Goal: Task Accomplishment & Management: Complete application form

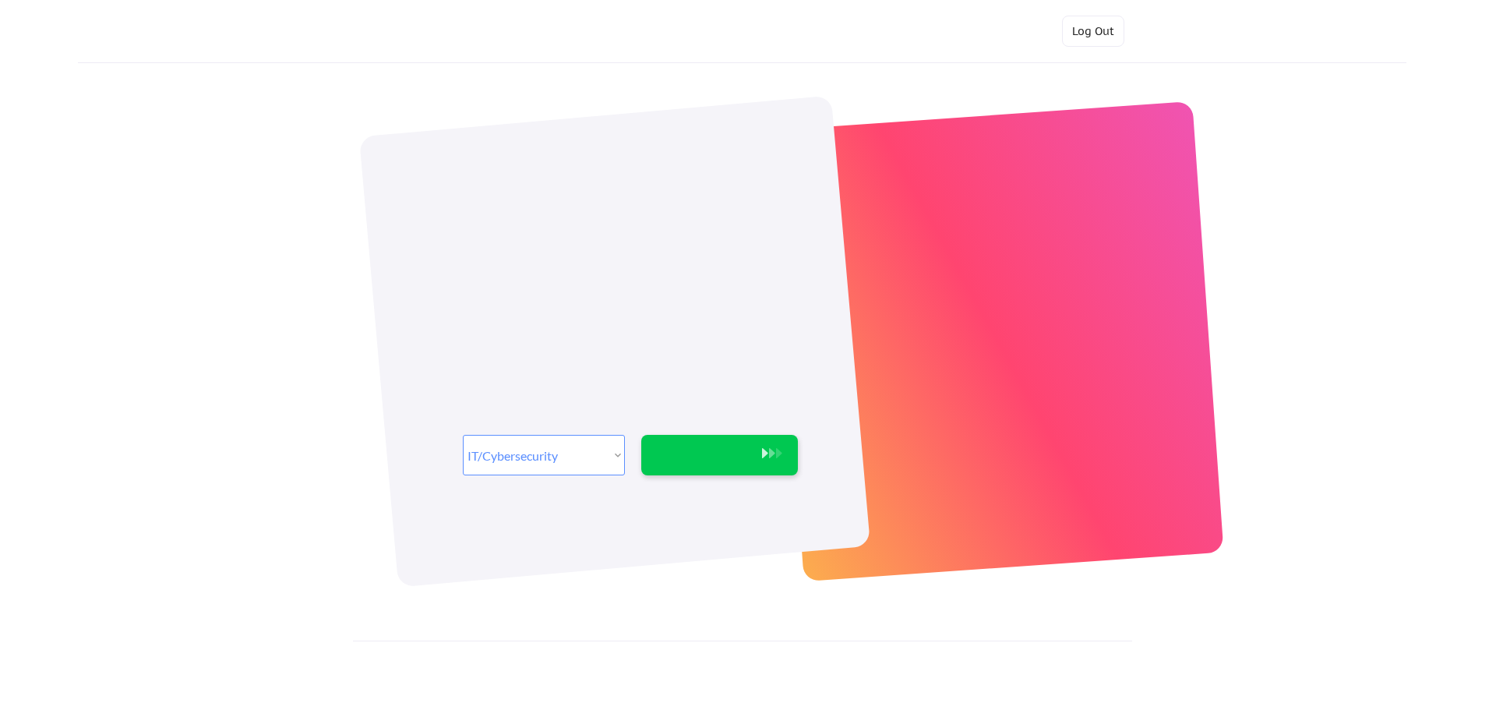
select select ""it_security""
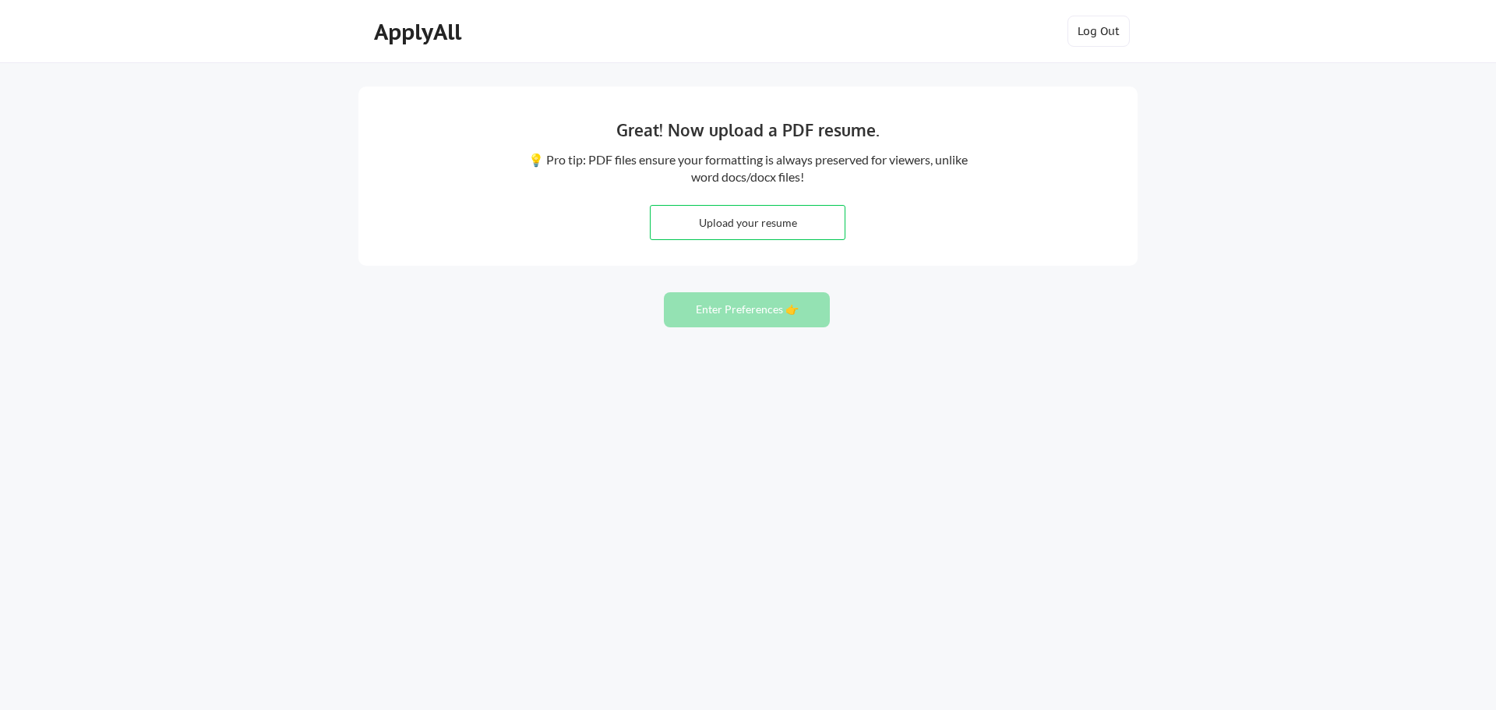
click at [794, 229] on input "file" at bounding box center [748, 223] width 194 height 34
type input "C:\fakepath\Duy Vo.pdf"
click at [754, 312] on button "Enter Preferences 👉" at bounding box center [747, 309] width 166 height 35
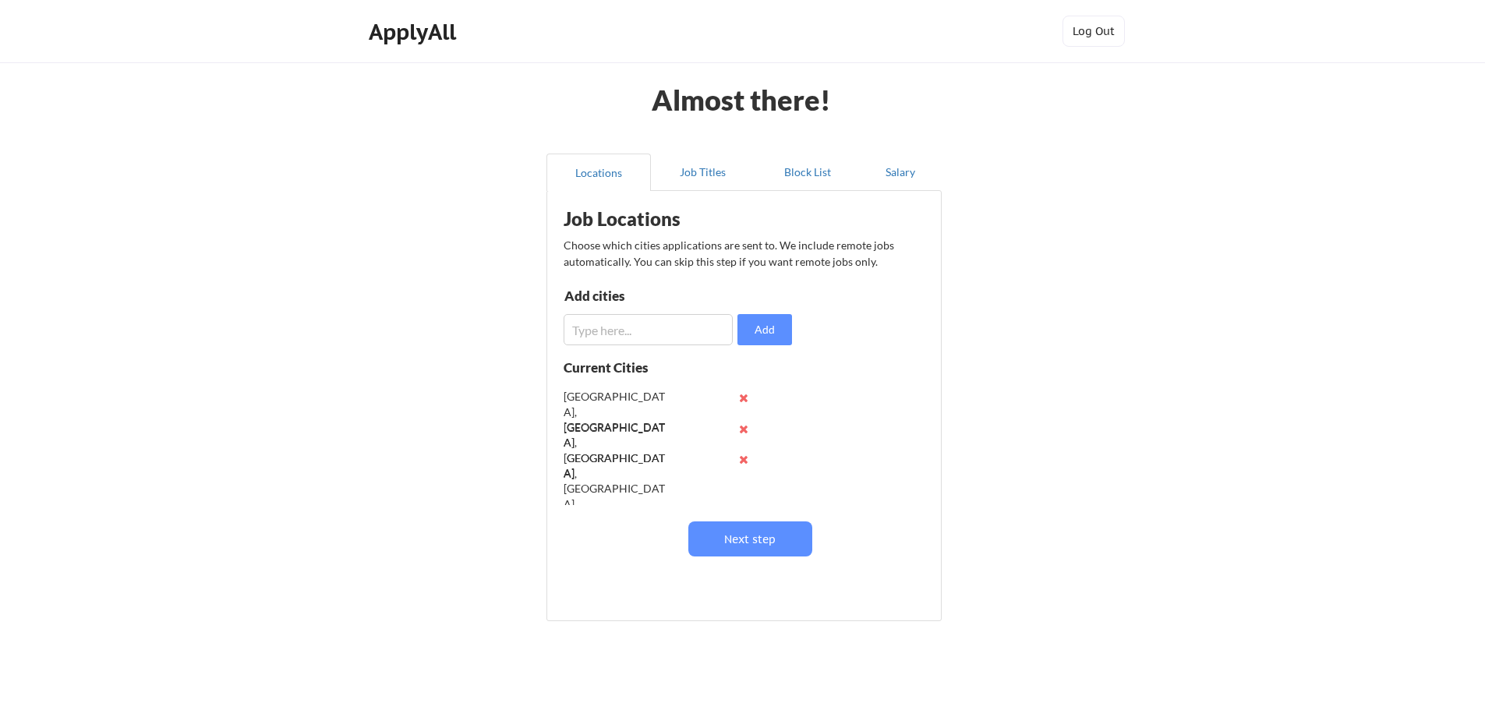
click at [743, 462] on button at bounding box center [744, 460] width 12 height 12
click at [743, 462] on div "Dallas, TX Austin, TX Atlanta, GA" at bounding box center [661, 444] width 196 height 124
click at [741, 428] on button at bounding box center [744, 429] width 12 height 12
click at [747, 397] on button at bounding box center [744, 398] width 12 height 12
click at [1209, 518] on div "Almost there! Locations Job Titles Block List Salary Job Locations Choose which…" at bounding box center [742, 382] width 1485 height 764
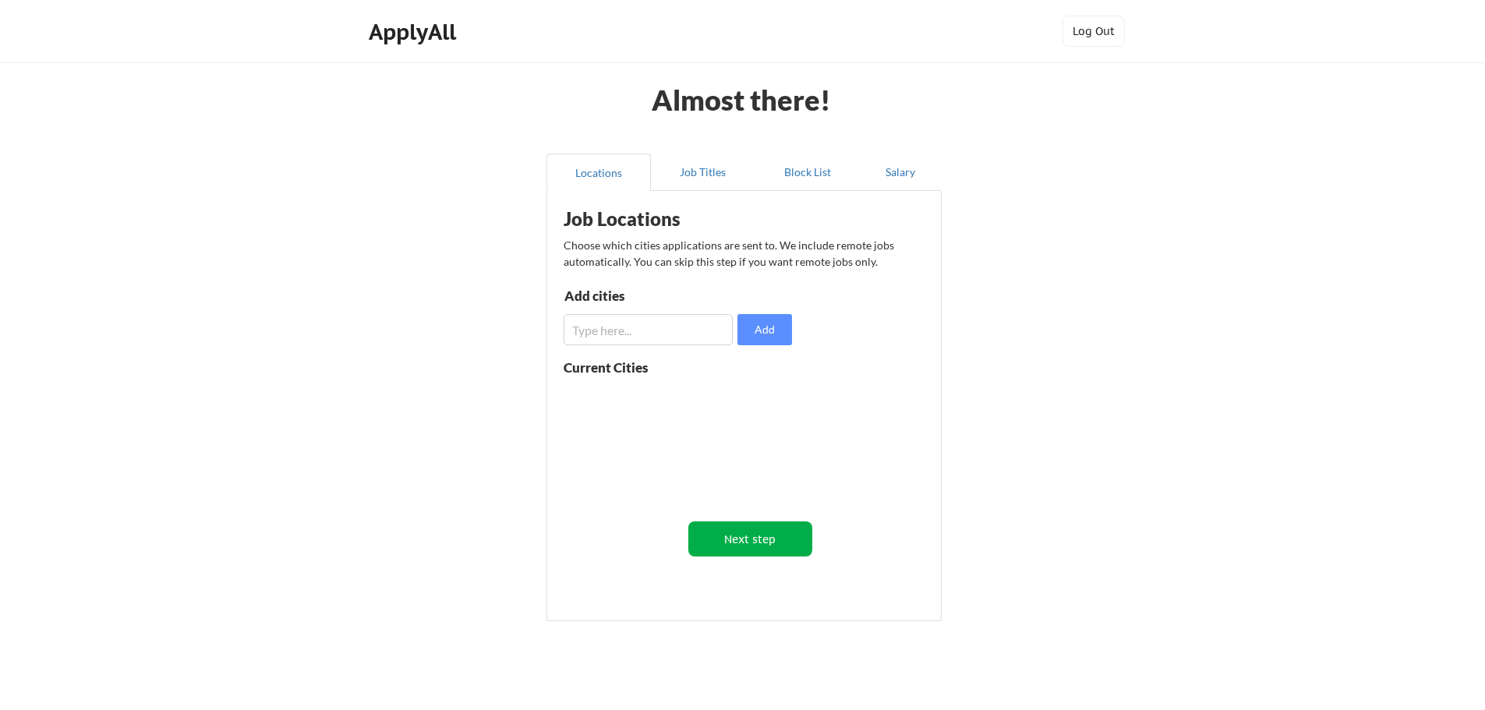
click at [773, 546] on button "Next step" at bounding box center [750, 538] width 124 height 35
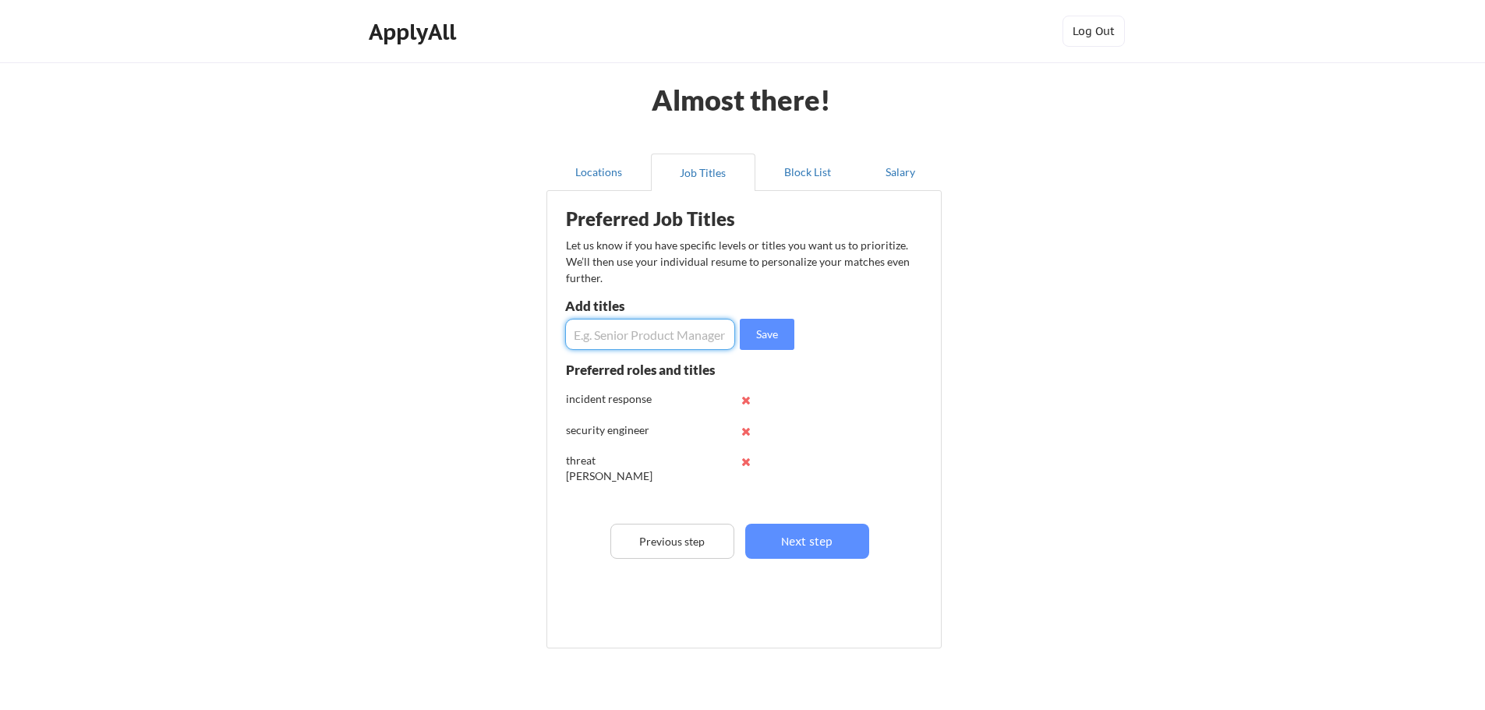
click at [686, 330] on input "input" at bounding box center [650, 334] width 170 height 31
type input "a"
type input "Azure Security"
click at [751, 465] on button at bounding box center [746, 462] width 12 height 12
click at [745, 428] on button at bounding box center [746, 431] width 12 height 12
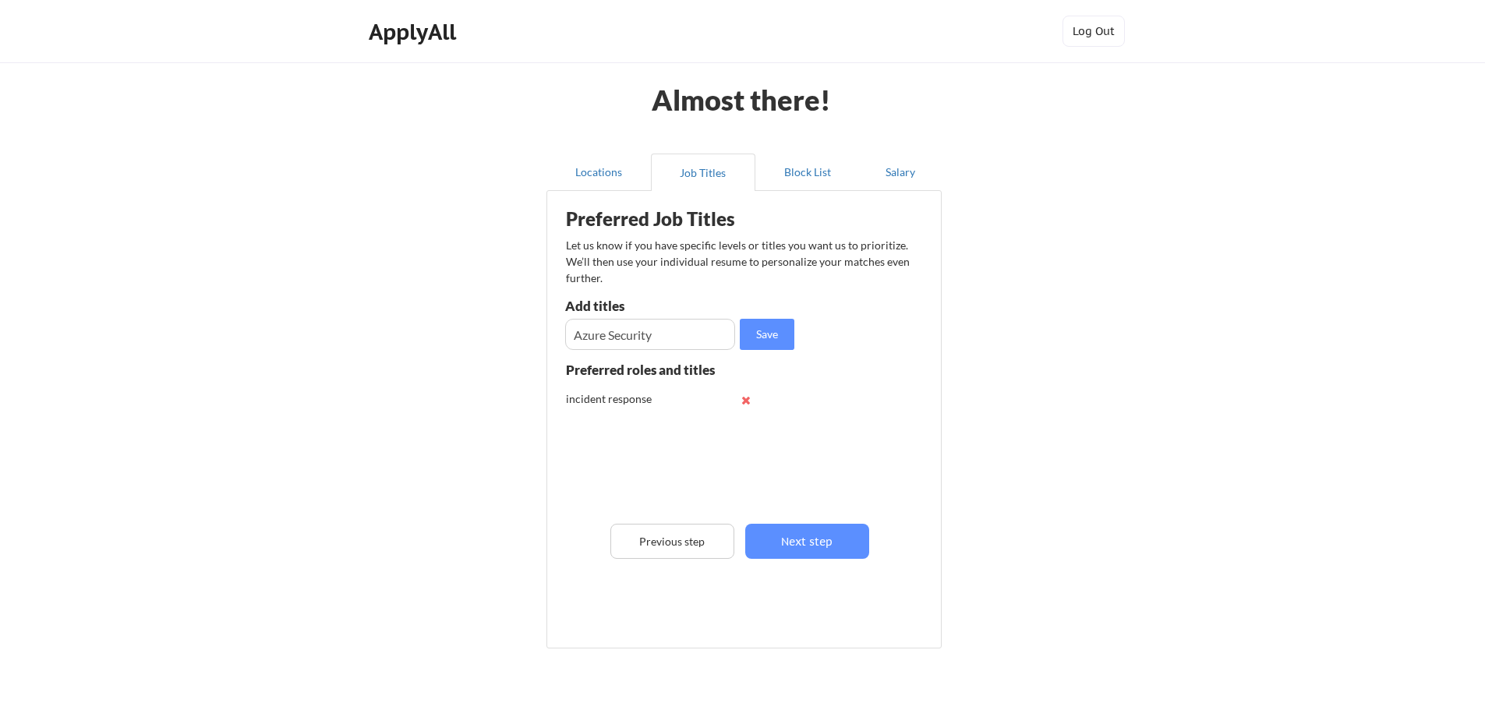
click at [746, 397] on button at bounding box center [746, 400] width 12 height 12
click at [1141, 447] on div "Almost there! Locations Job Titles Block List Salary Preferred Job Titles Let u…" at bounding box center [742, 395] width 1485 height 791
click at [776, 342] on button "Save" at bounding box center [767, 334] width 55 height 31
click at [626, 335] on input "input" at bounding box center [650, 334] width 170 height 31
click at [643, 396] on div "Azure Security" at bounding box center [617, 399] width 102 height 16
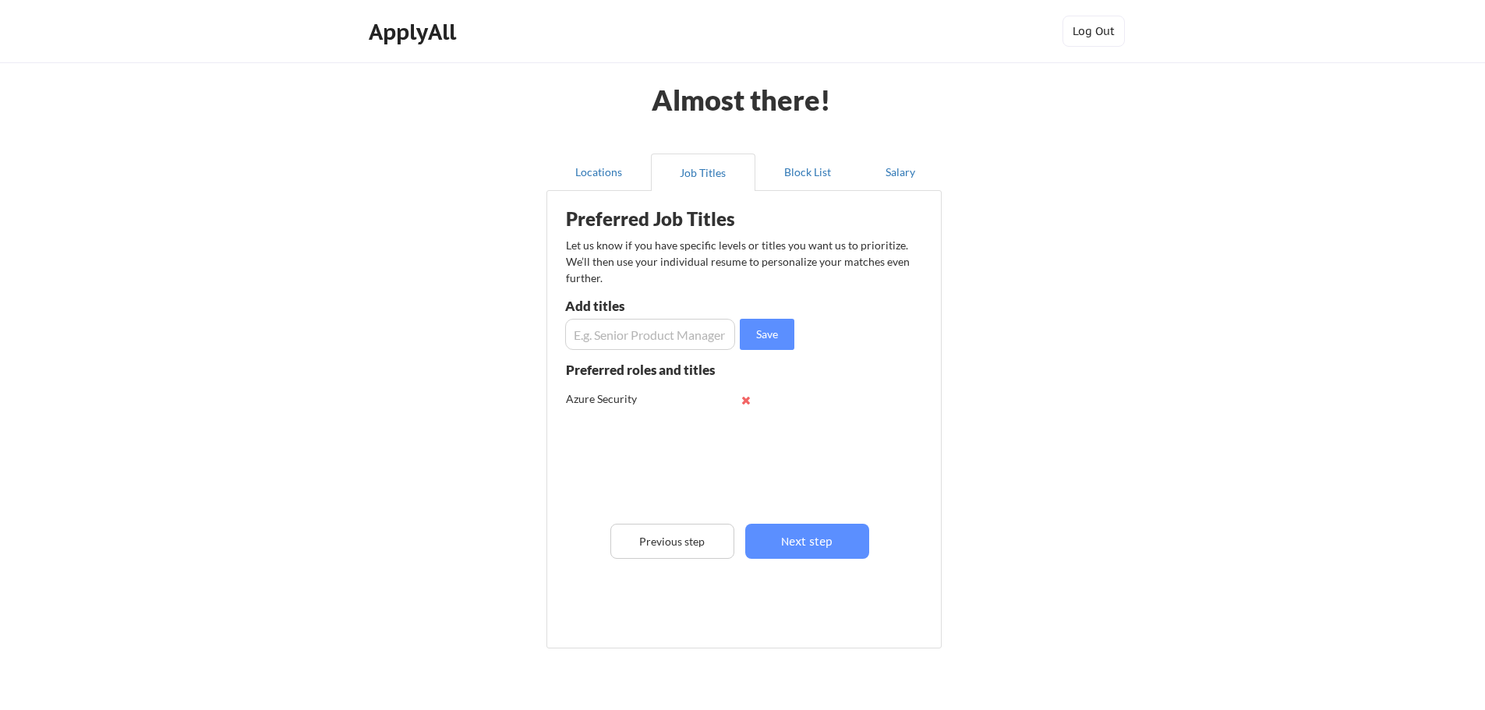
click at [745, 403] on button at bounding box center [746, 400] width 12 height 12
click at [658, 340] on input "input" at bounding box center [650, 334] width 170 height 31
type input "Azure Security Engineer"
click at [770, 333] on button "Save" at bounding box center [767, 334] width 55 height 31
click at [685, 333] on input "input" at bounding box center [650, 334] width 170 height 31
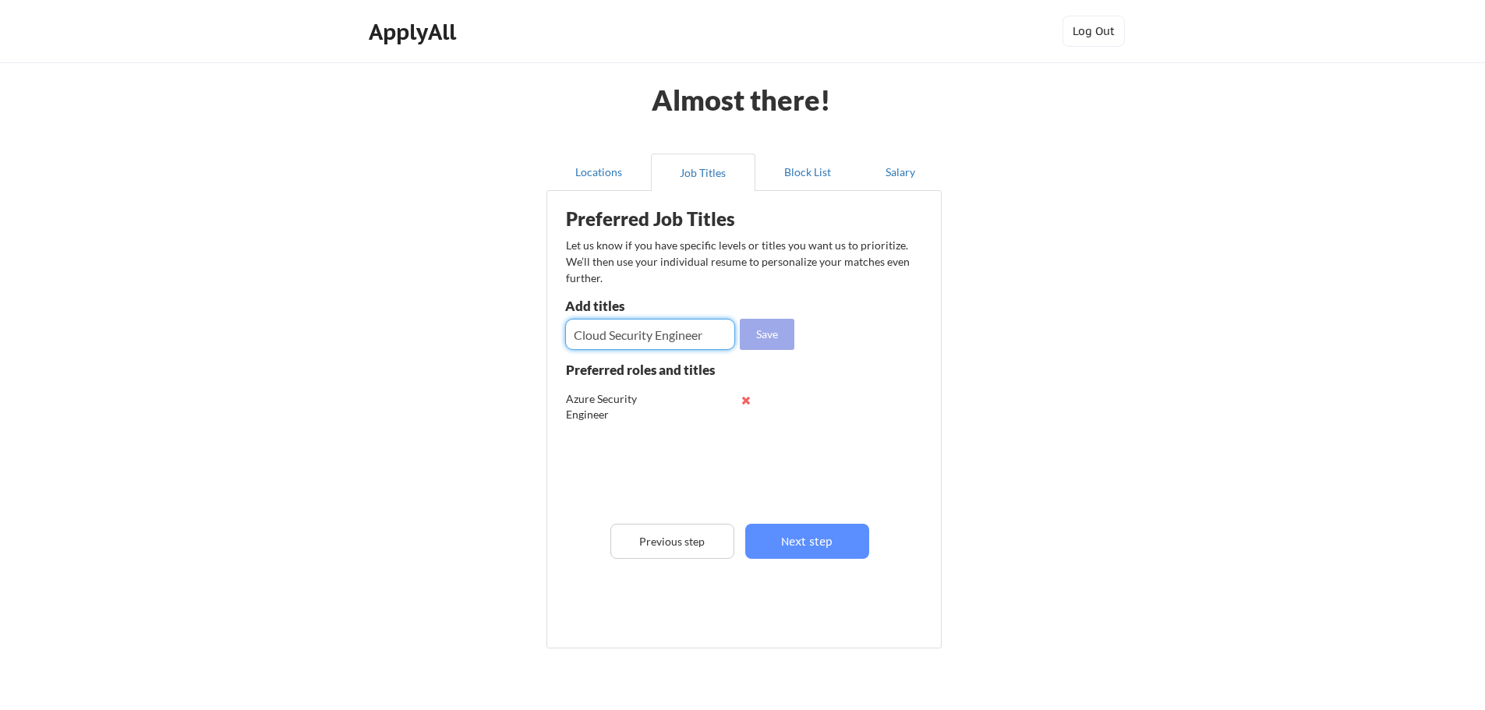
type input "Cloud Security Engineer"
click at [768, 325] on button "Save" at bounding box center [767, 334] width 55 height 31
click at [668, 329] on input "input" at bounding box center [650, 334] width 170 height 31
type input "Security Engineer"
click at [763, 339] on button "Save" at bounding box center [767, 334] width 55 height 31
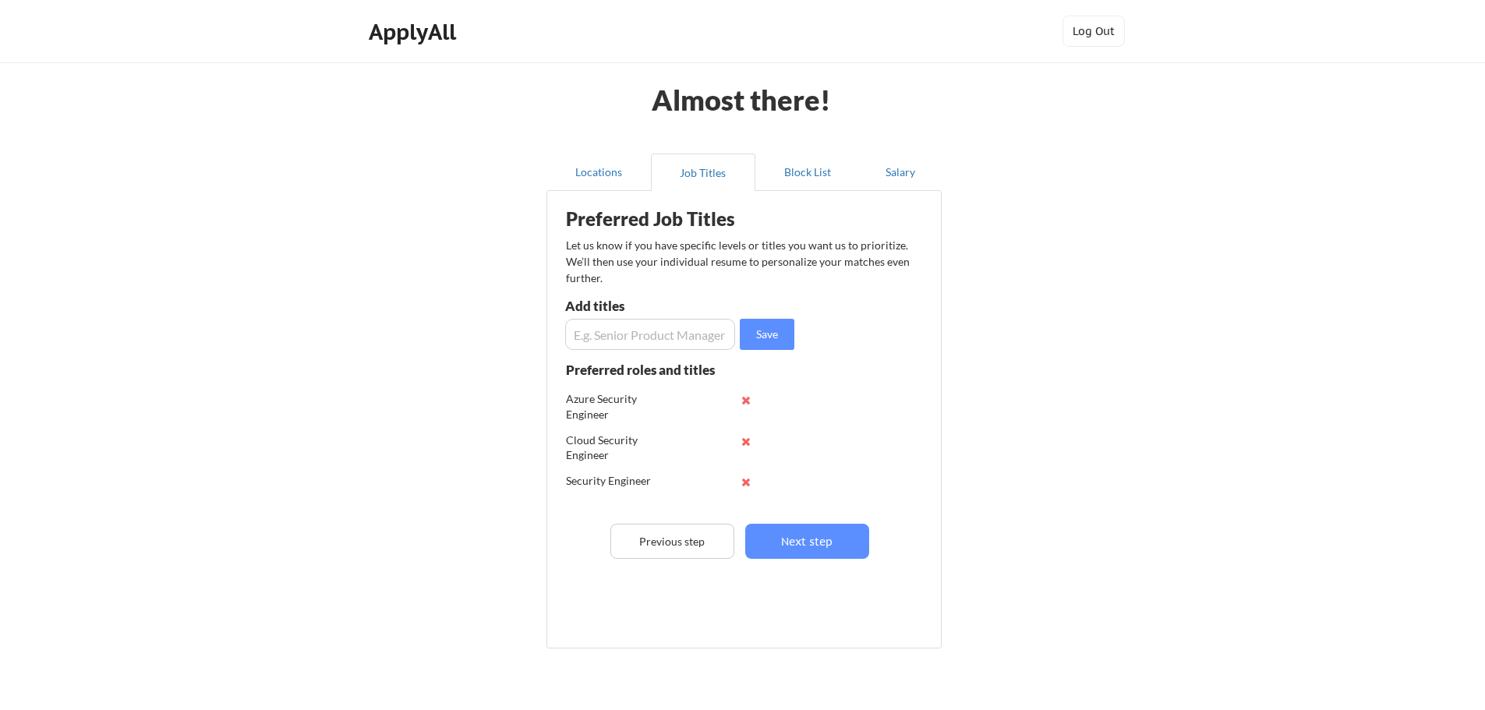
click at [662, 337] on input "input" at bounding box center [650, 334] width 170 height 31
type input "Incident Response"
click at [775, 343] on button "Save" at bounding box center [767, 334] width 55 height 31
click at [828, 542] on button "Next step" at bounding box center [807, 541] width 124 height 35
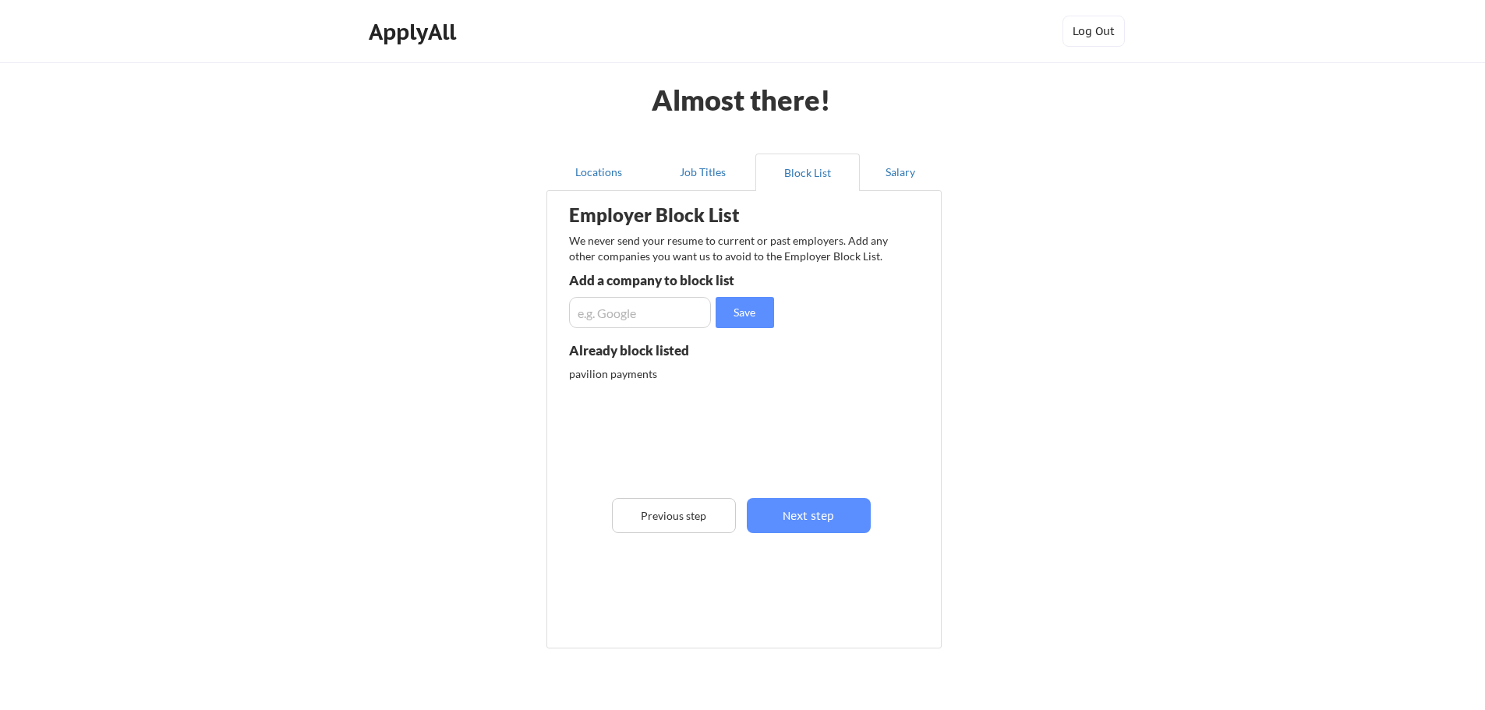
click at [648, 380] on div "pavilion payments" at bounding box center [651, 374] width 164 height 16
click at [649, 377] on div "pavilion payments" at bounding box center [651, 374] width 164 height 16
click at [651, 371] on div "pavilion payments" at bounding box center [651, 374] width 164 height 16
click at [660, 315] on input "input" at bounding box center [640, 312] width 142 height 31
click at [641, 380] on div "pavilion payments" at bounding box center [651, 374] width 164 height 16
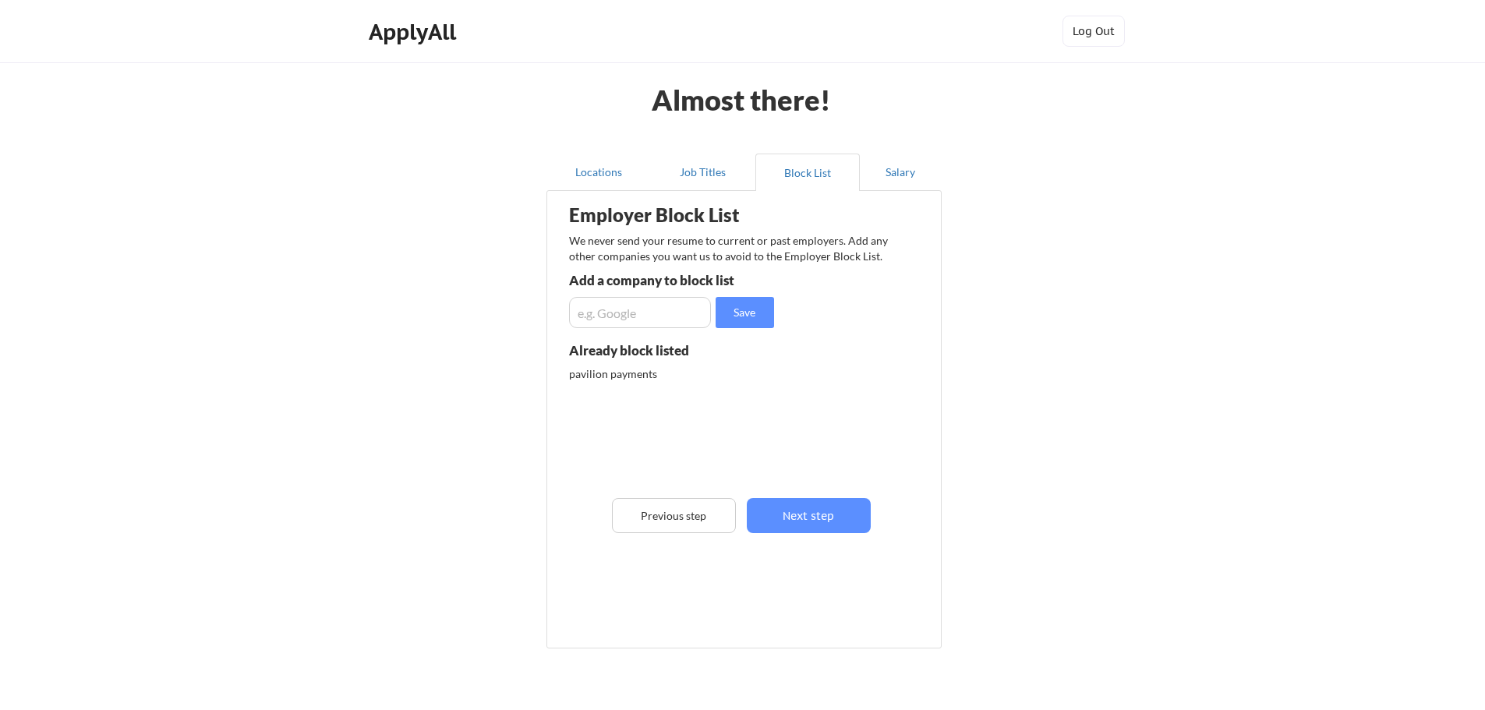
click at [602, 369] on div "pavilion payments" at bounding box center [651, 374] width 164 height 16
click at [810, 518] on button "Next step" at bounding box center [809, 515] width 124 height 35
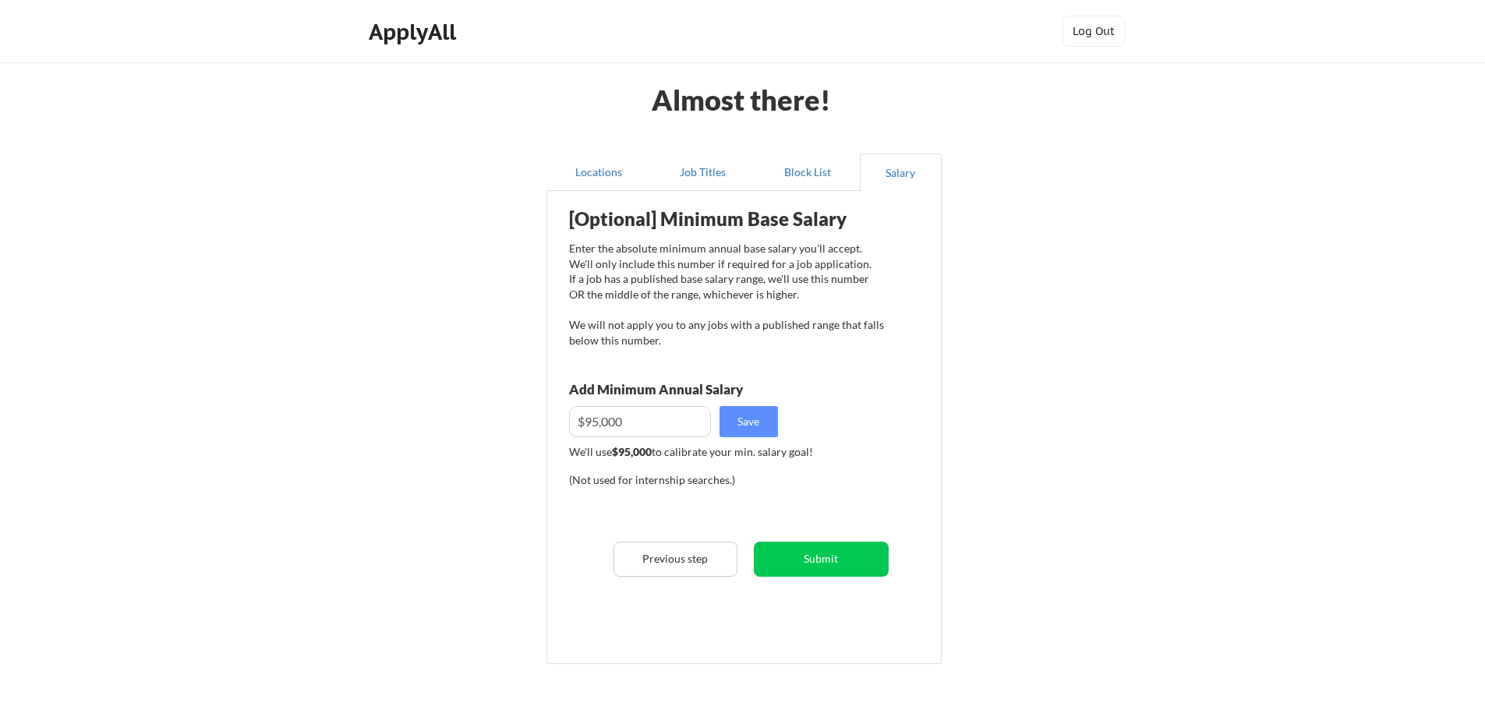
click at [1258, 458] on div "Almost there! Locations Job Titles Block List Salary Employer Block List We nev…" at bounding box center [742, 403] width 1485 height 807
click at [651, 426] on input "input" at bounding box center [640, 421] width 142 height 31
click at [816, 556] on button "Submit" at bounding box center [821, 559] width 135 height 35
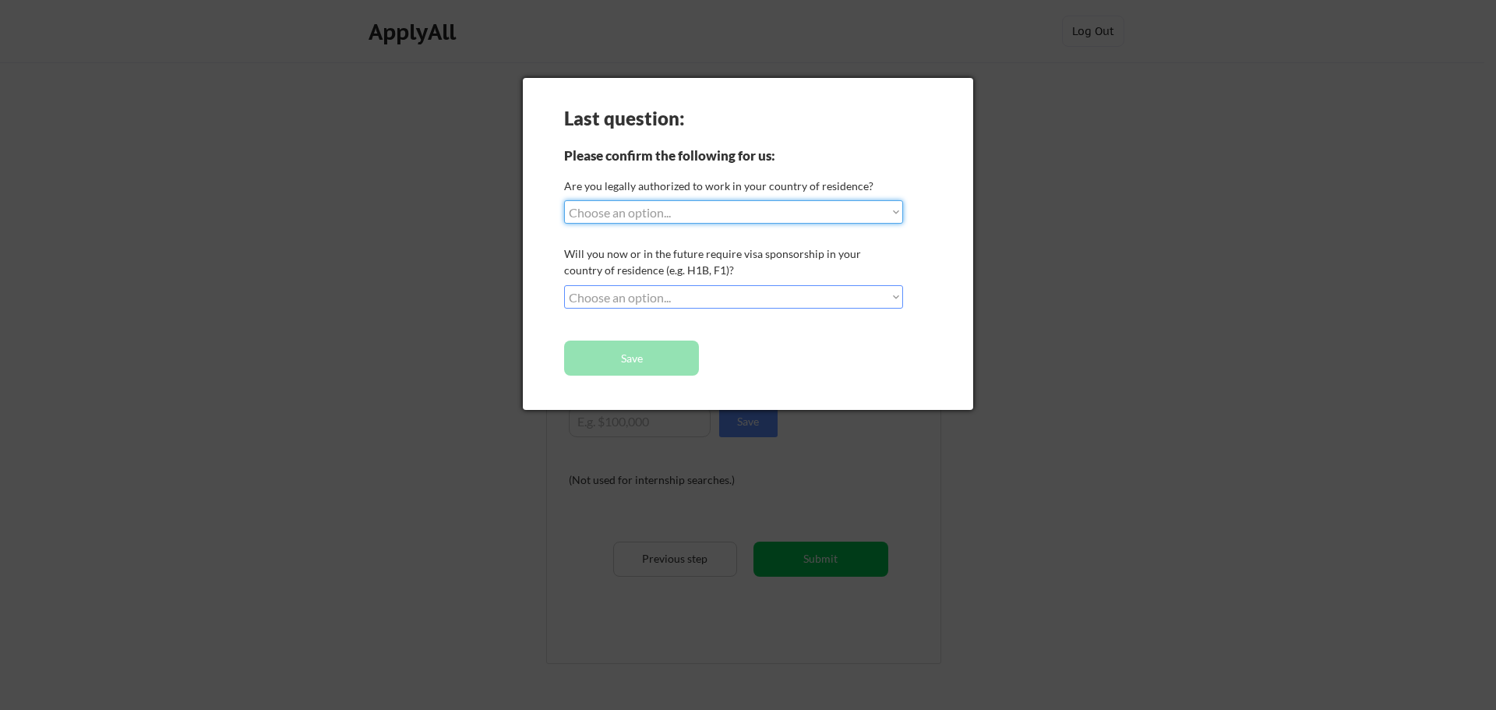
click at [893, 214] on select "Choose an option... Yes, I am a US Citizen Yes, I am a Canadian Citizen Yes, I …" at bounding box center [733, 211] width 339 height 23
select select ""yes__i_am_a_us_citizen""
click at [564, 200] on select "Choose an option... Yes, I am a US Citizen Yes, I am a Canadian Citizen Yes, I …" at bounding box center [733, 211] width 339 height 23
click at [898, 303] on select "Choose an option... No, I will not need sponsorship Yes, I will need sponsorship" at bounding box center [733, 296] width 339 height 23
select select ""no__i_will_not_need_sponsorship""
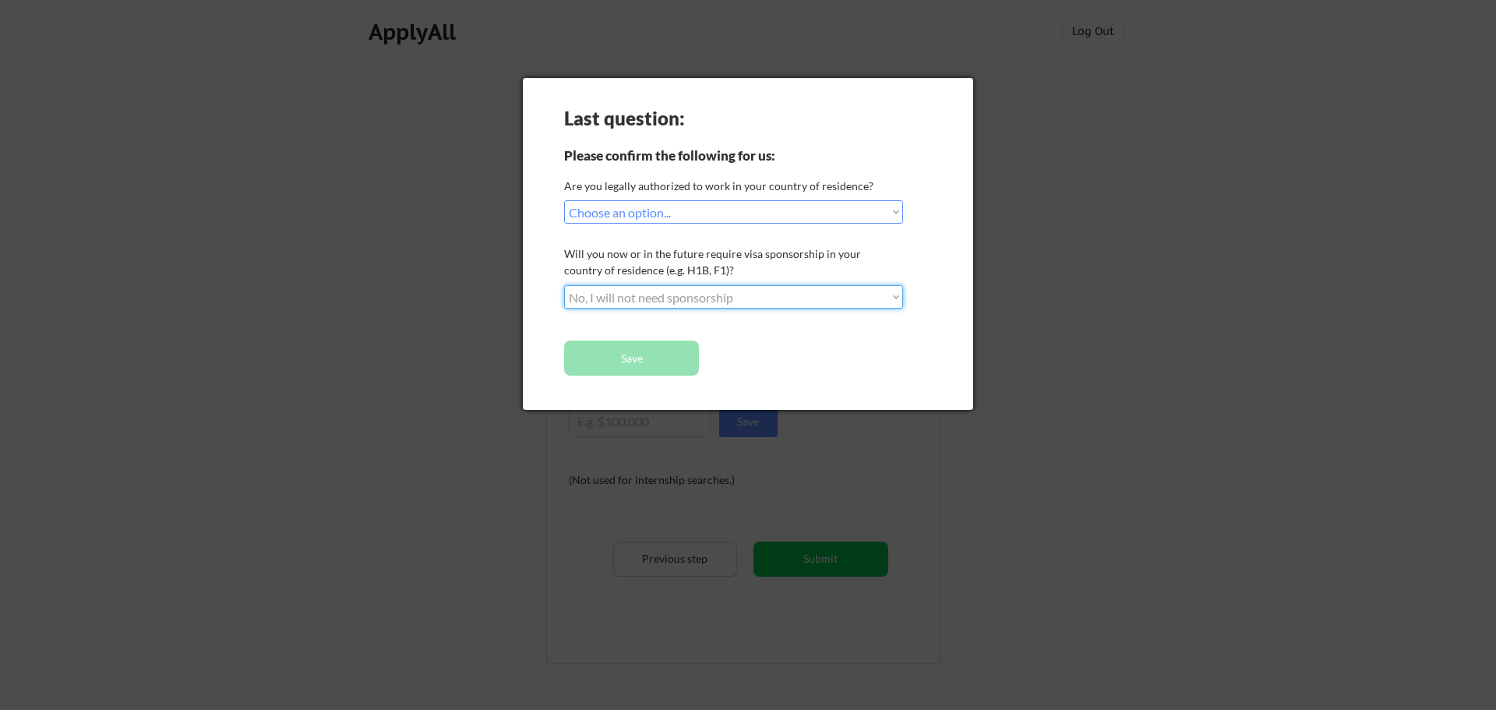
click at [564, 285] on select "Choose an option... No, I will not need sponsorship Yes, I will need sponsorship" at bounding box center [733, 296] width 339 height 23
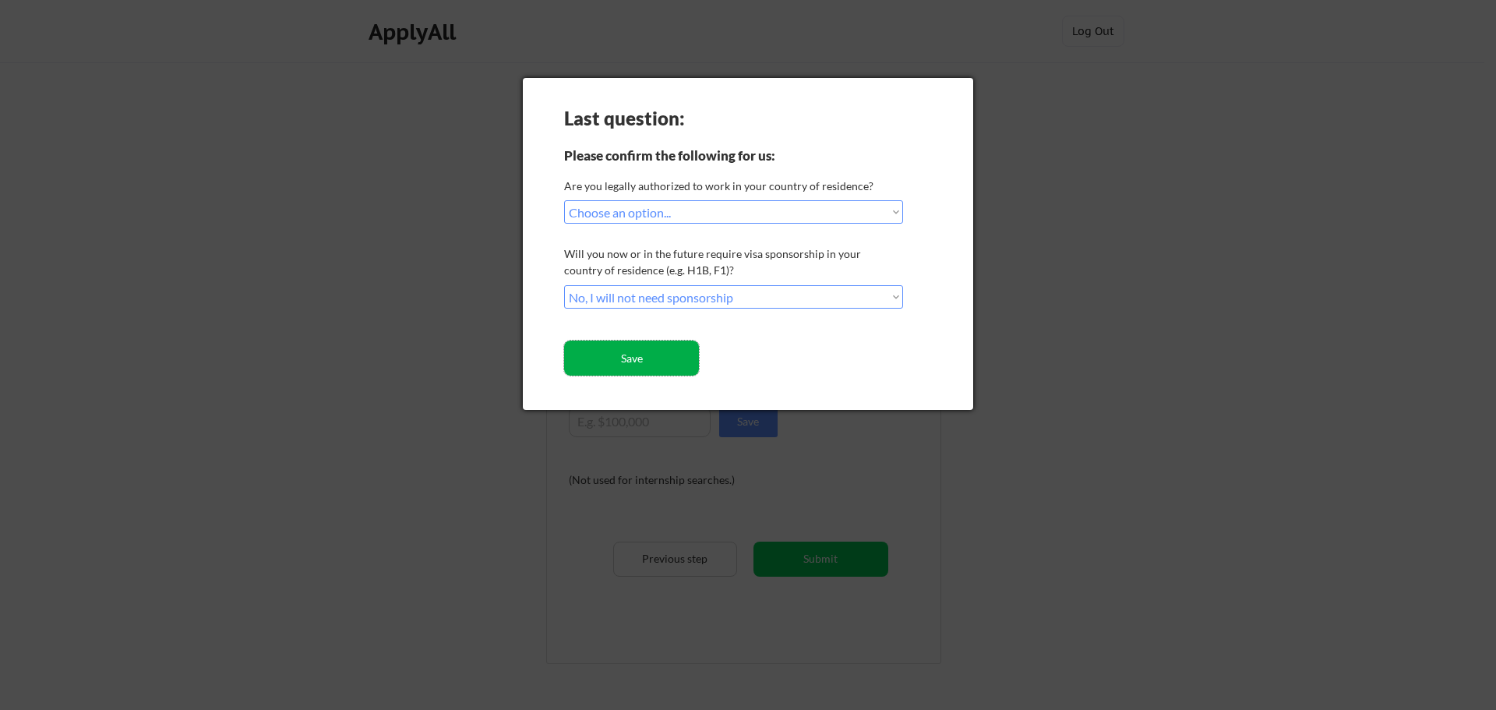
click at [650, 362] on button "Save" at bounding box center [631, 358] width 135 height 35
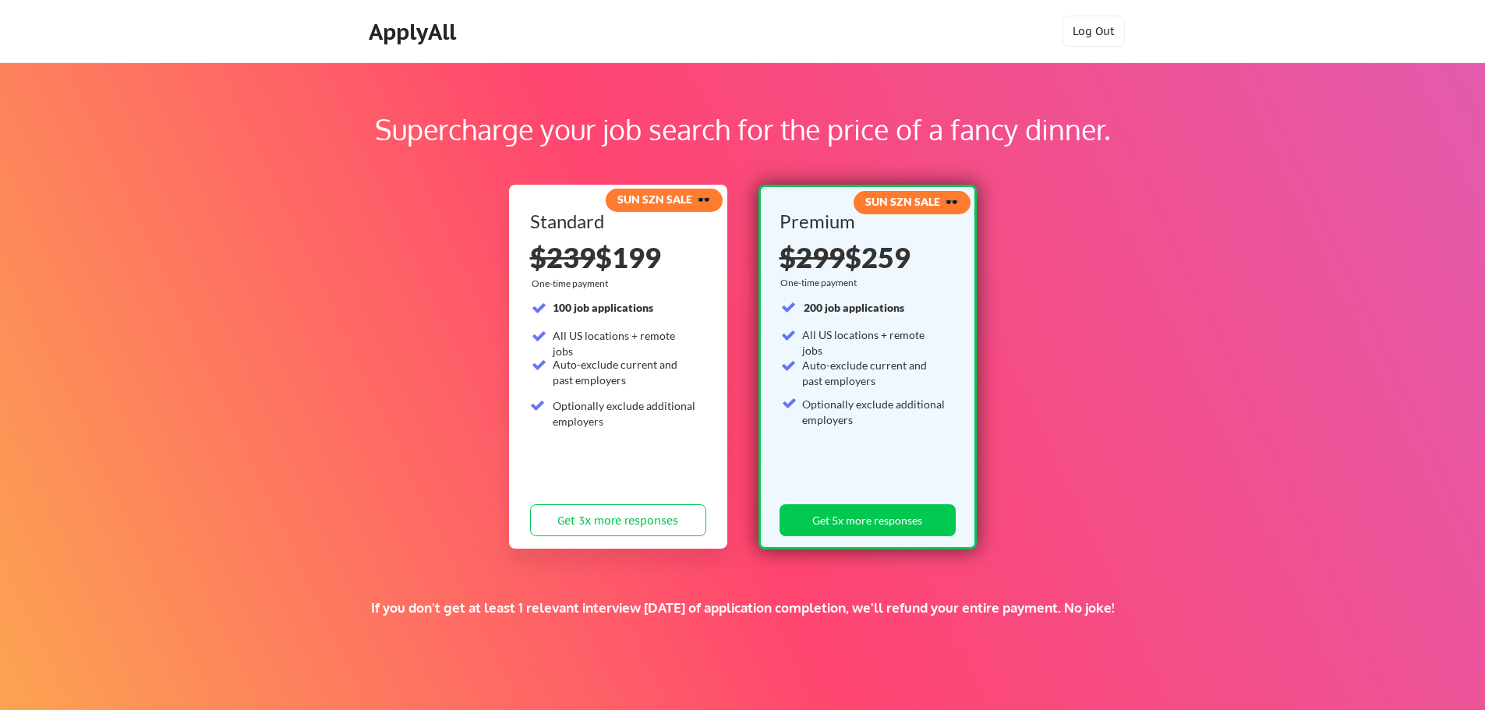
click at [1244, 415] on div "Supercharge your job search for the price of a fancy dinner. SUN SZN SALE 🕶️ St…" at bounding box center [742, 488] width 1485 height 852
click at [1241, 445] on div "Supercharge your job search for the price of a fancy dinner. SUN SZN SALE 🕶️ St…" at bounding box center [742, 488] width 1485 height 852
click at [913, 202] on strong "SUN SZN SALE 🕶️" at bounding box center [911, 201] width 93 height 13
click at [1274, 435] on div "Supercharge your job search for the price of a fancy dinner. SUN SZN SALE 🕶️ St…" at bounding box center [742, 488] width 1485 height 852
click at [1280, 387] on div "Supercharge your job search for the price of a fancy dinner. SUN SZN SALE 🕶️ St…" at bounding box center [742, 488] width 1485 height 852
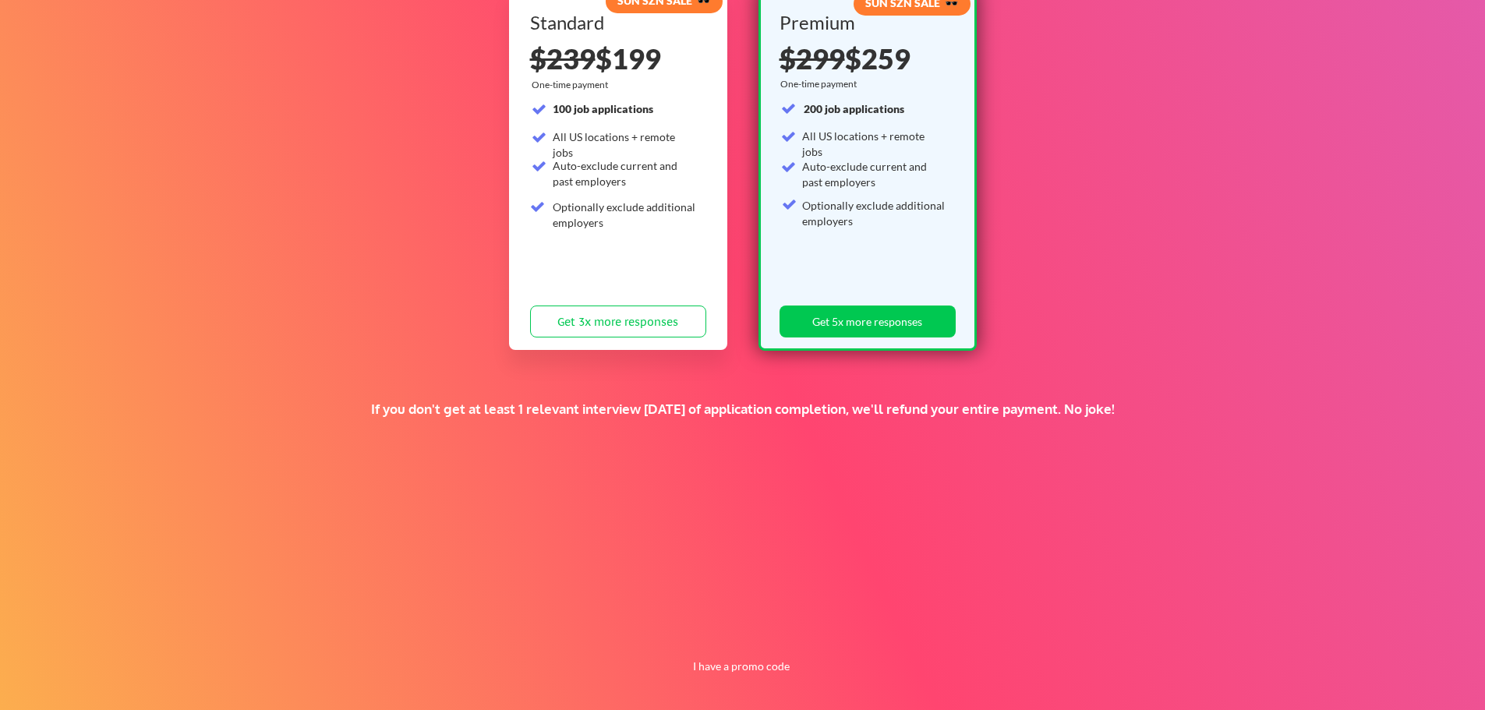
scroll to position [204, 0]
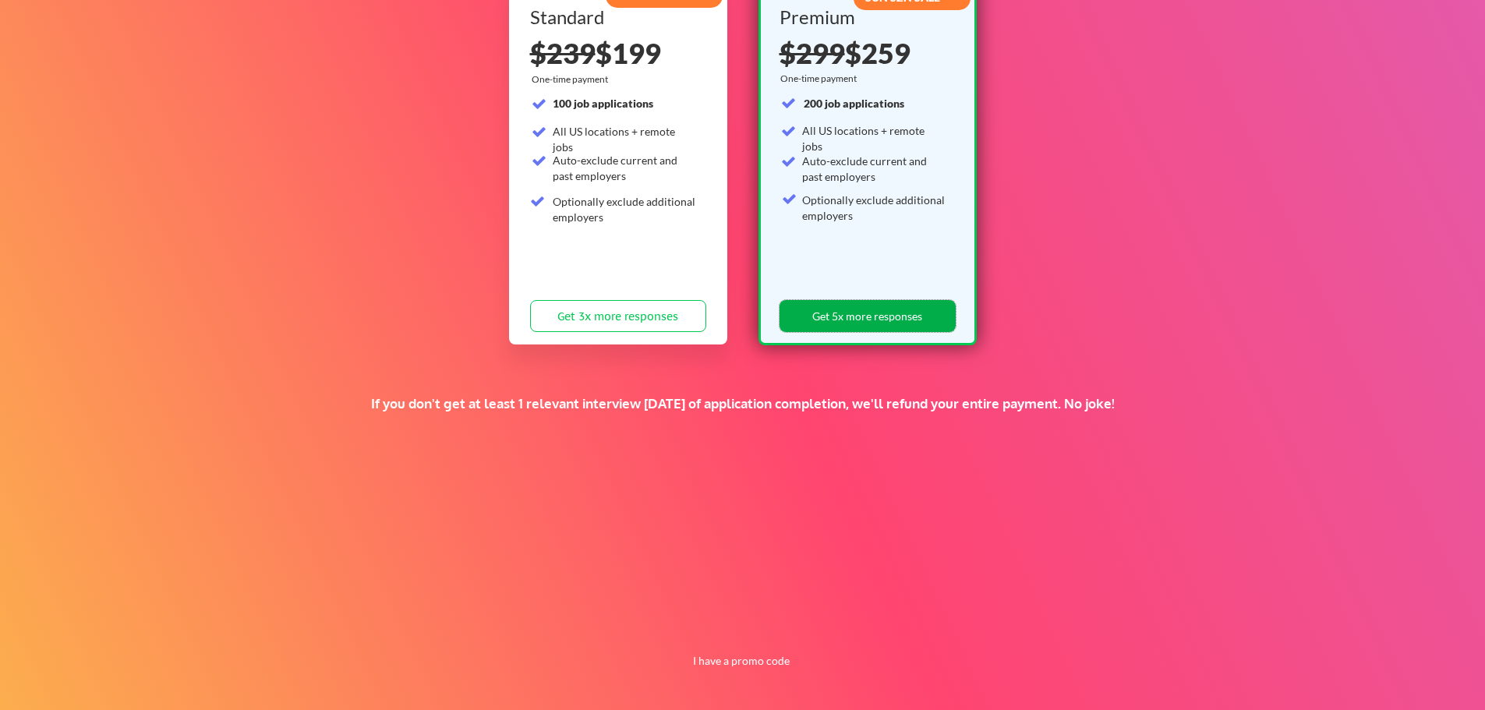
click at [855, 328] on button "Get 5x more responses" at bounding box center [867, 316] width 176 height 32
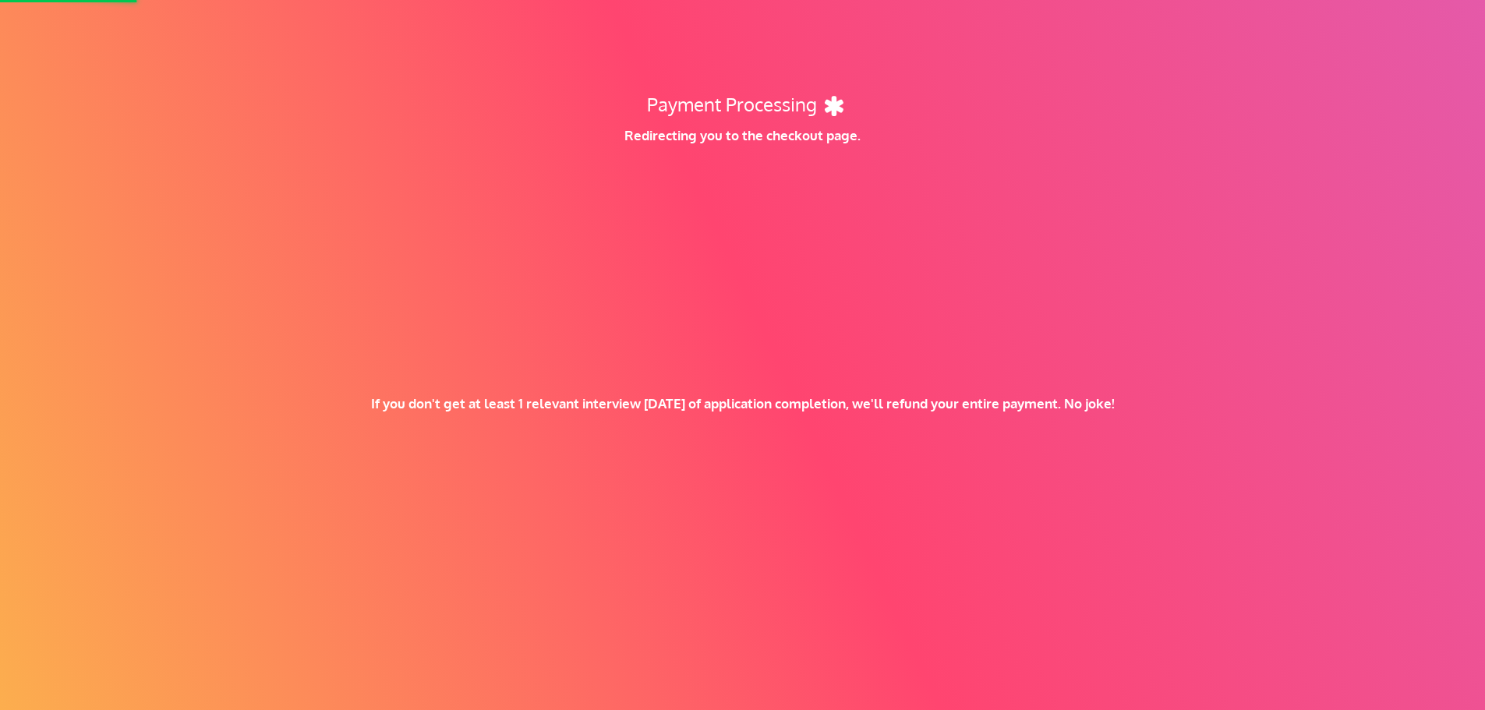
scroll to position [154, 0]
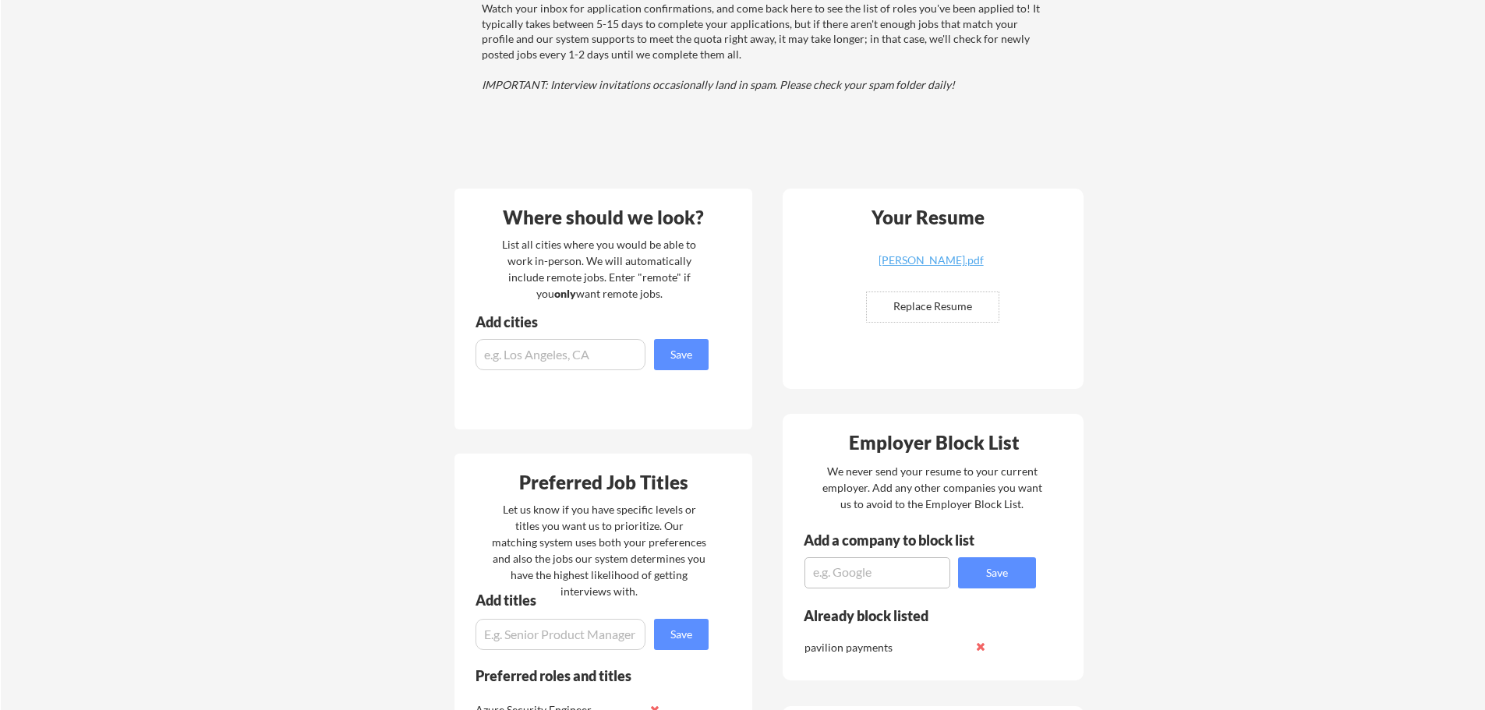
scroll to position [234, 0]
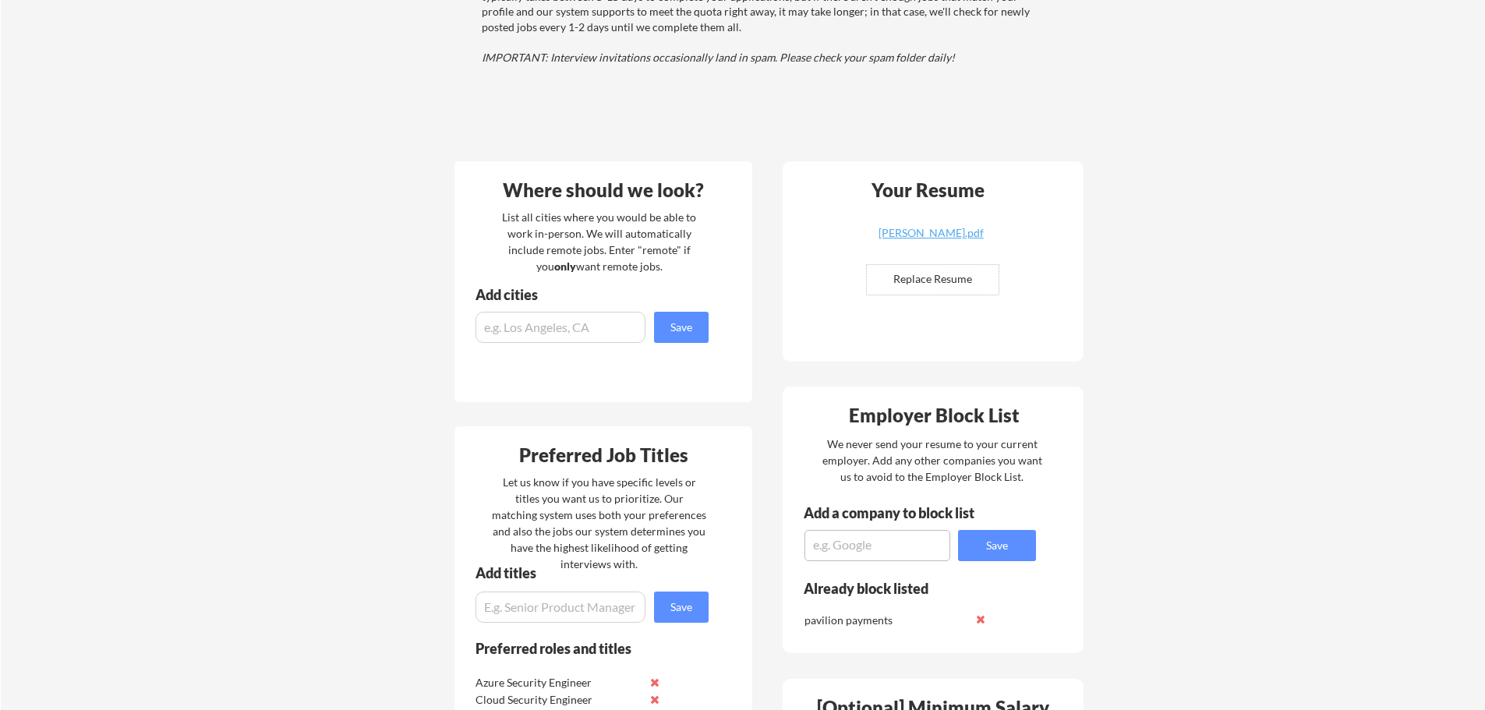
click at [1339, 362] on div "Your Dashboard Woohoo! You're ready to be applied! 🙌 We'll start applying you t…" at bounding box center [743, 526] width 1484 height 1394
click at [1347, 395] on div "Your Dashboard Woohoo! You're ready to be applied! 🙌 We'll start applying you t…" at bounding box center [743, 526] width 1484 height 1394
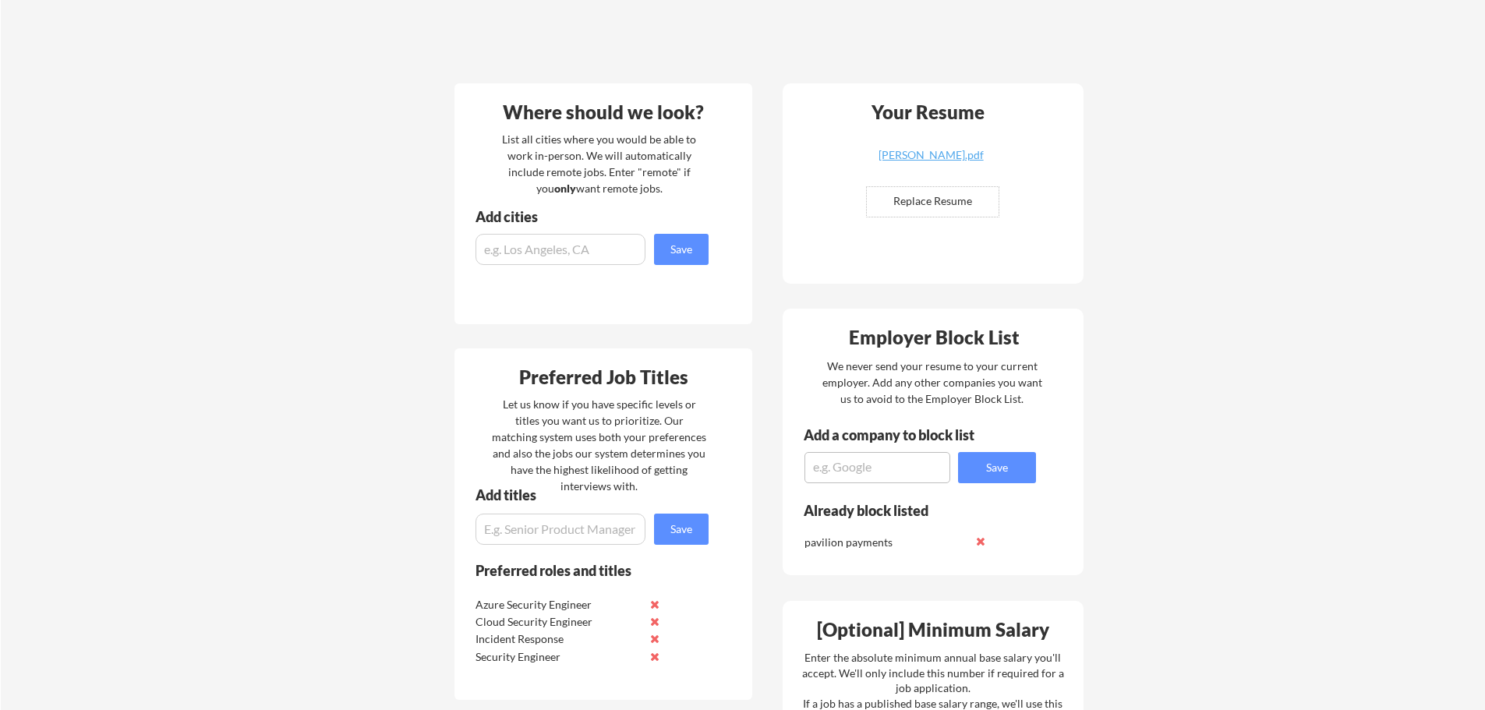
click at [893, 474] on textarea at bounding box center [877, 467] width 146 height 31
click at [1308, 450] on div "Your Dashboard Woohoo! You're ready to be applied! 🙌 We'll start applying you t…" at bounding box center [743, 448] width 1484 height 1394
click at [917, 463] on textarea at bounding box center [877, 467] width 146 height 31
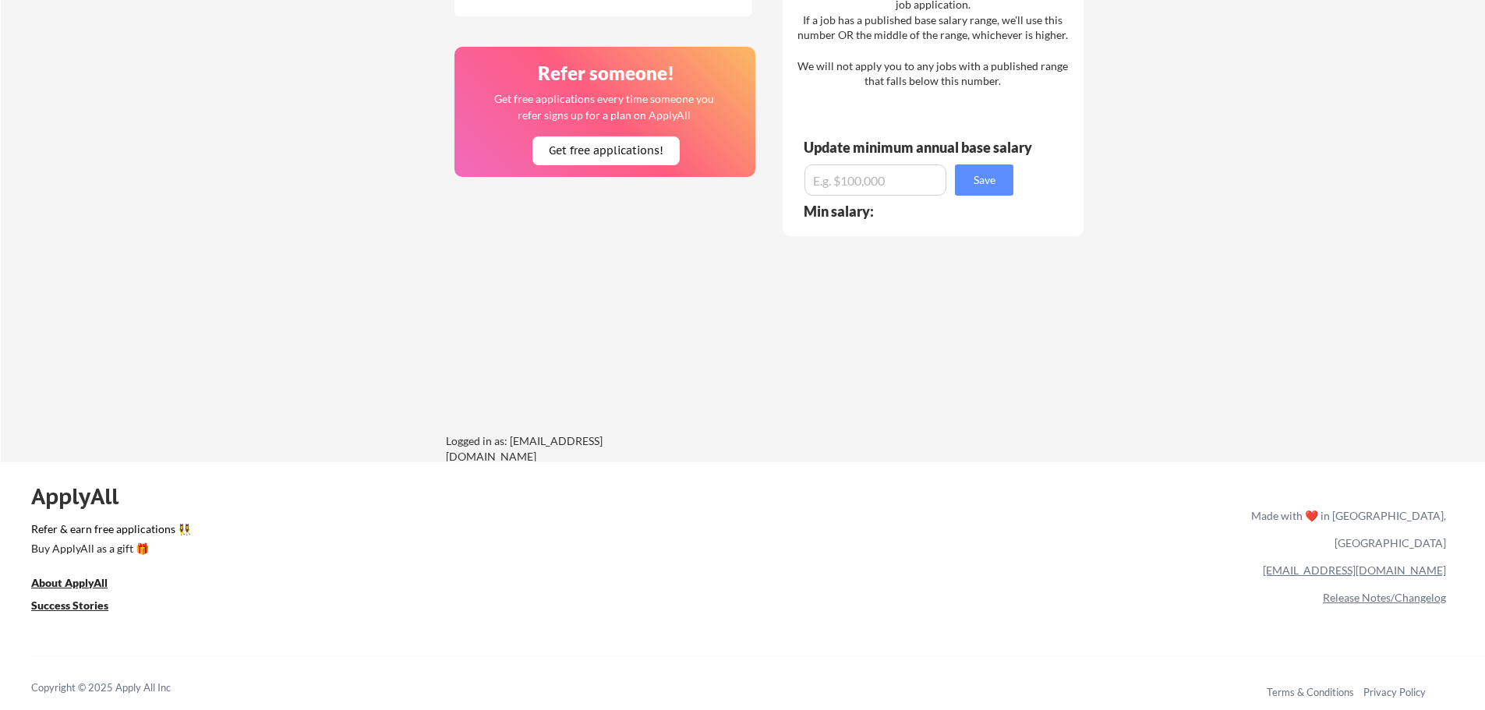
scroll to position [996, 0]
click at [66, 603] on u "Success Stories" at bounding box center [69, 604] width 77 height 13
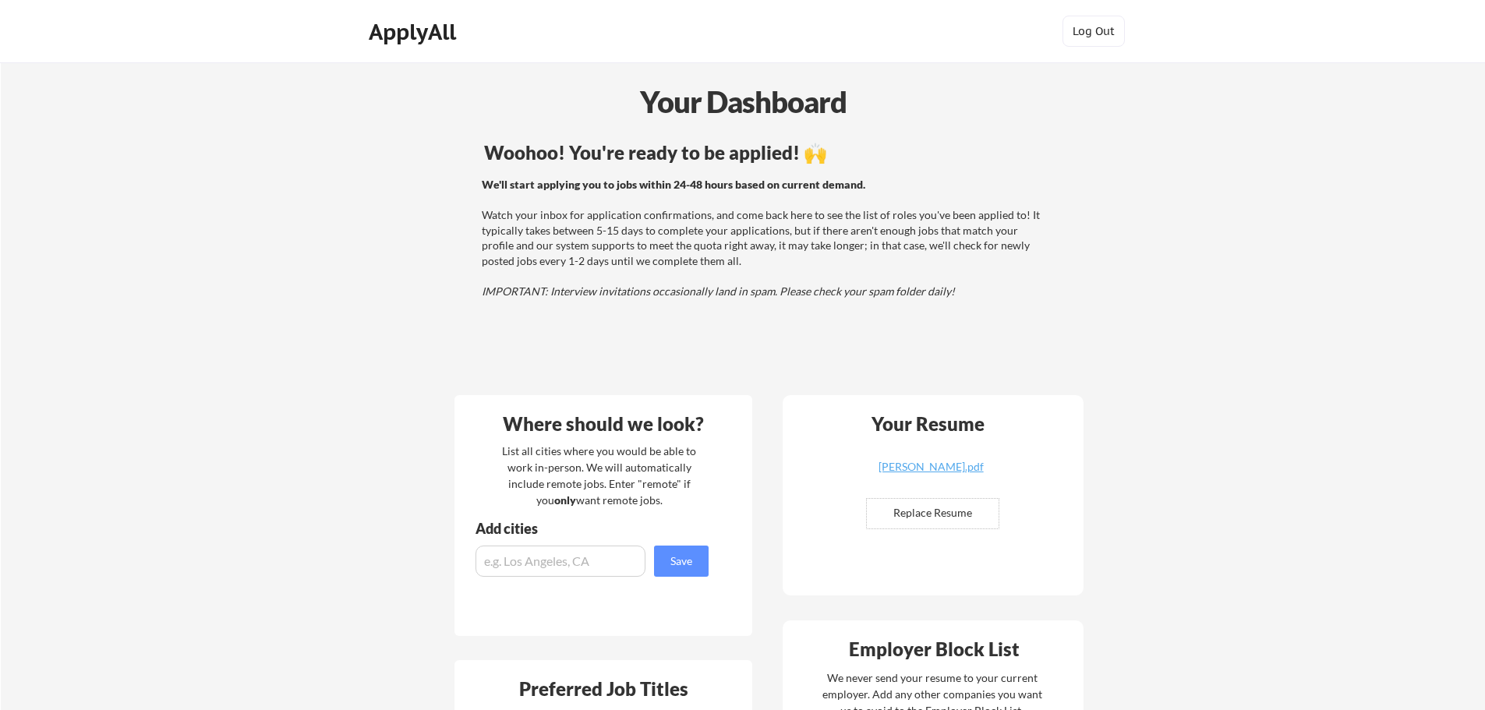
click at [422, 33] on div "ApplyAll" at bounding box center [415, 32] width 92 height 26
click at [421, 37] on div "ApplyAll" at bounding box center [415, 32] width 92 height 26
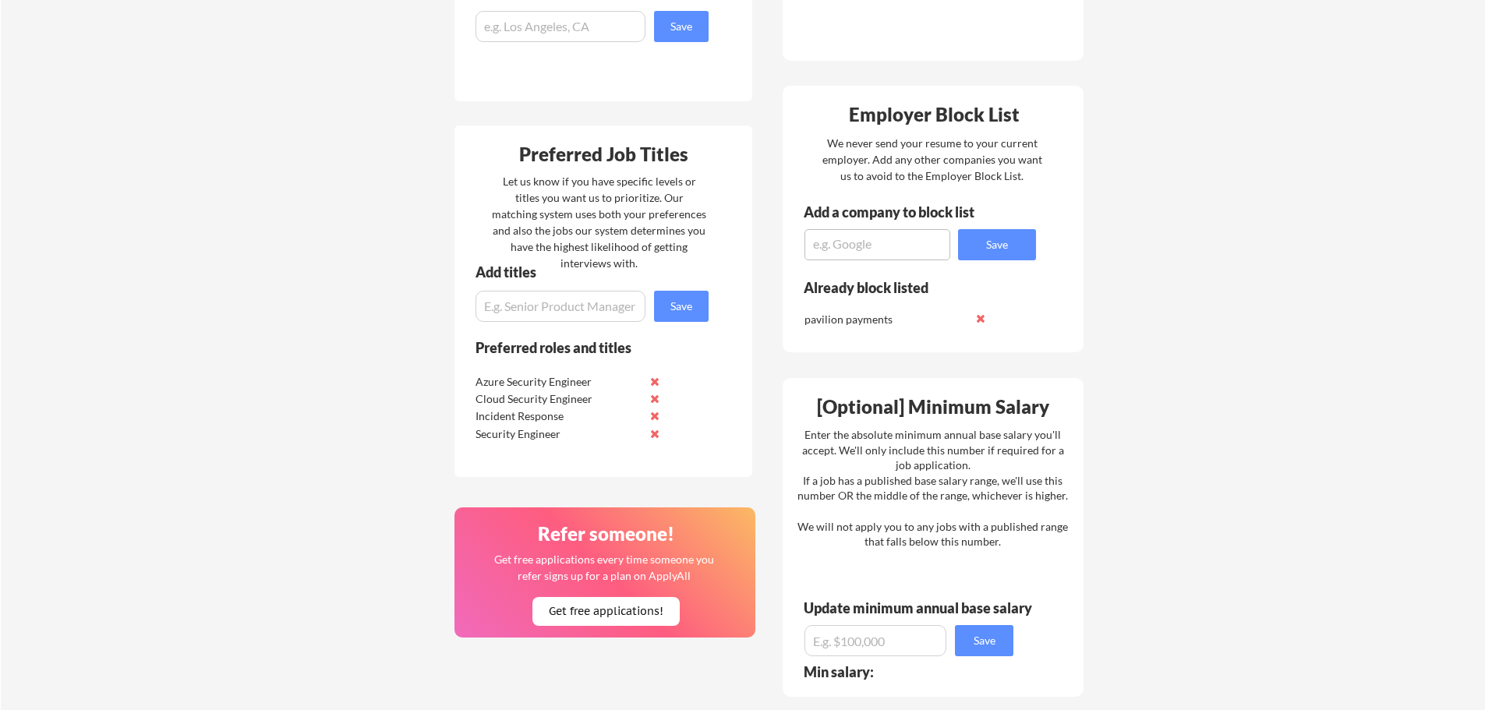
scroll to position [528, 0]
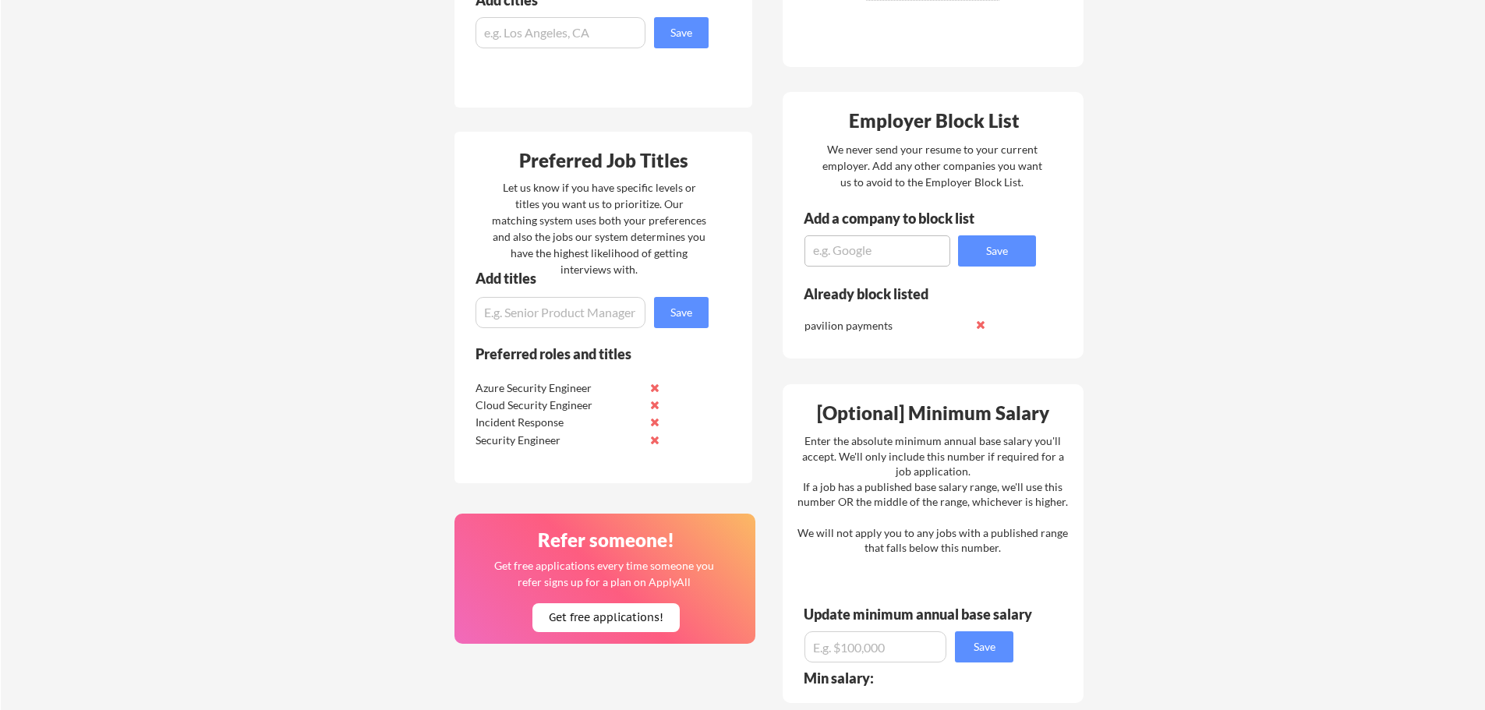
click at [1407, 393] on div "Your Dashboard Woohoo! You're ready to be applied! 🙌 We'll start applying you t…" at bounding box center [743, 231] width 1484 height 1394
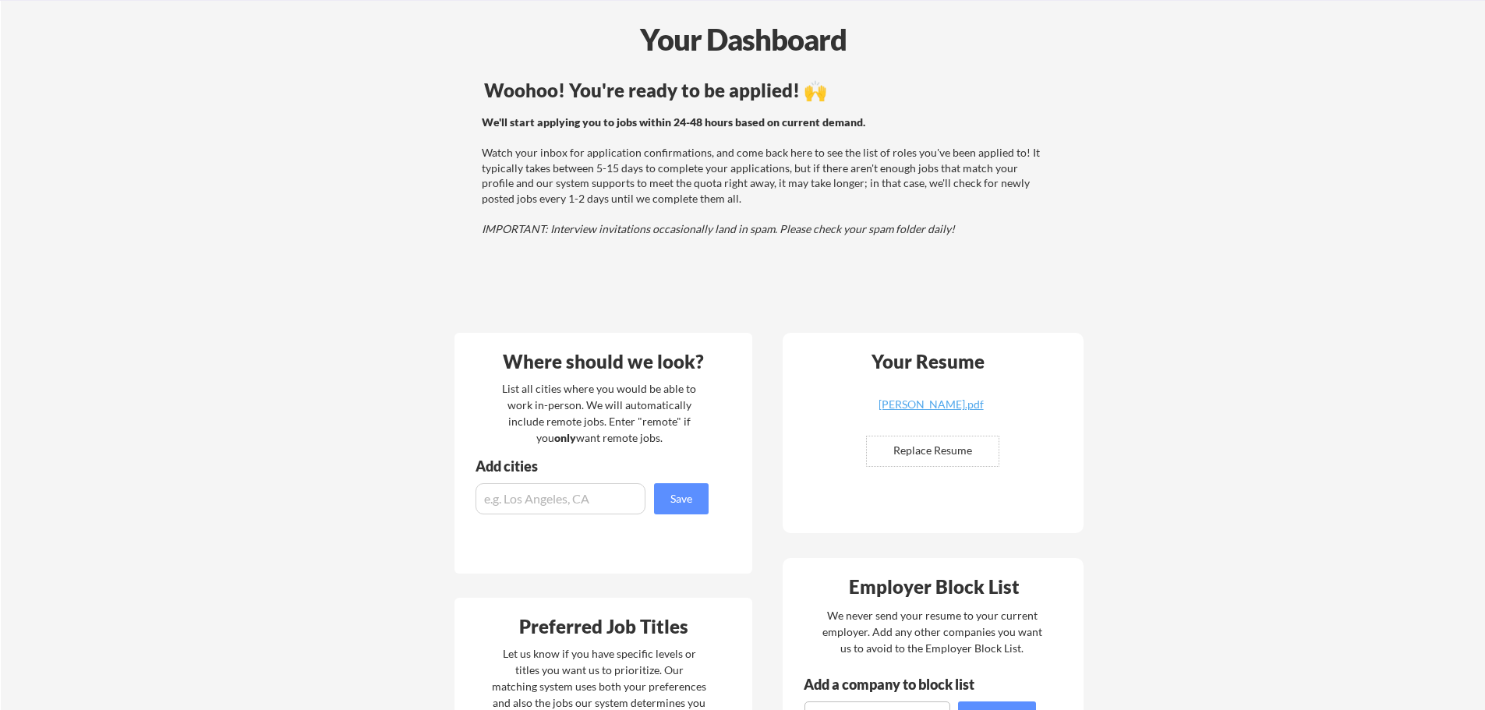
scroll to position [0, 0]
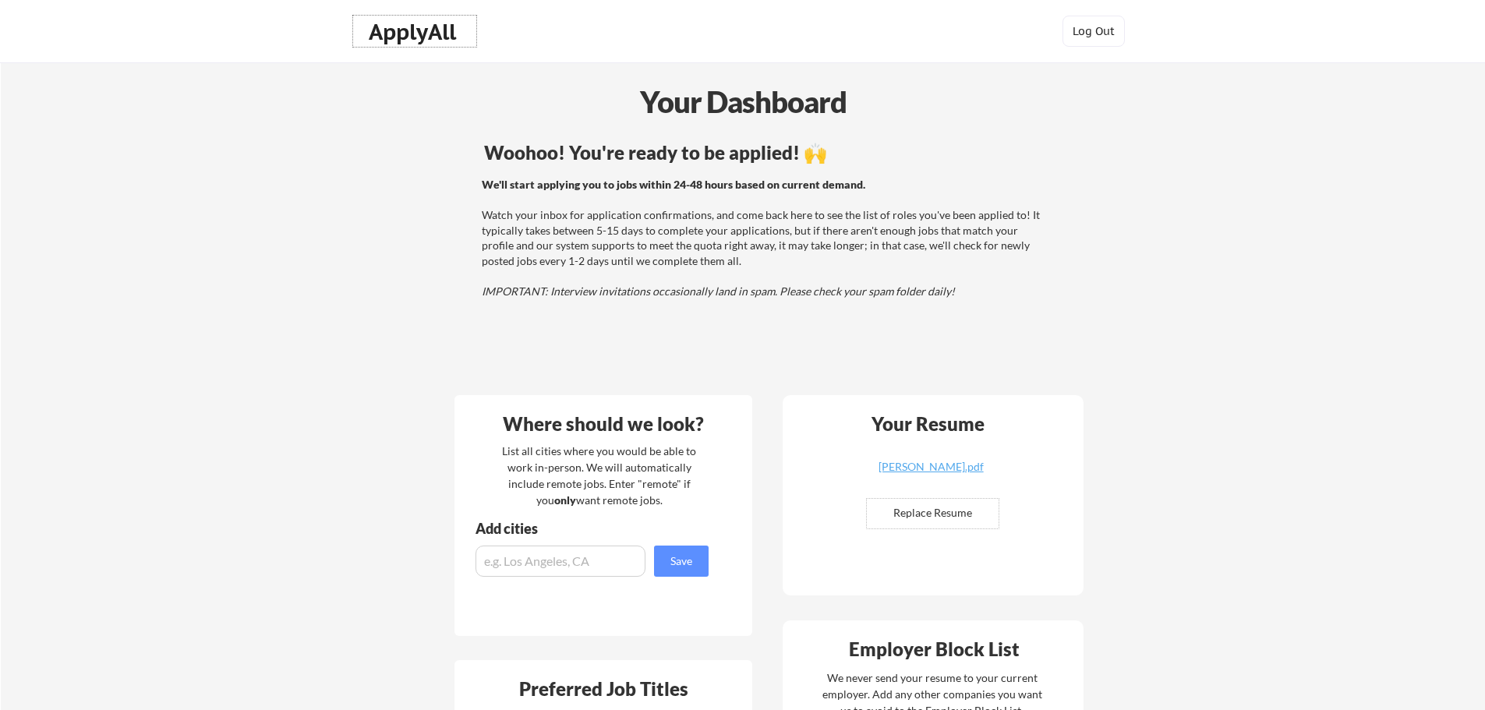
click at [412, 32] on div "ApplyAll" at bounding box center [415, 32] width 92 height 26
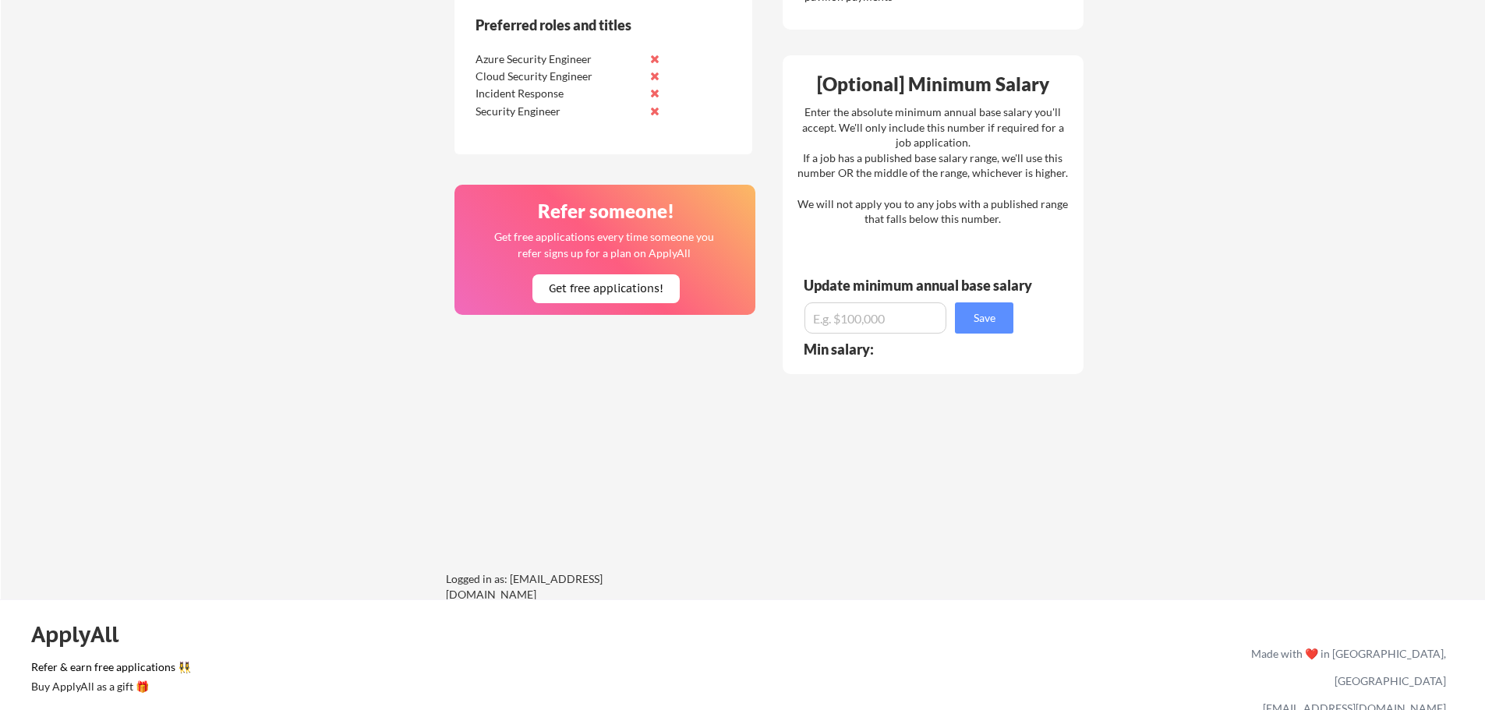
scroll to position [996, 0]
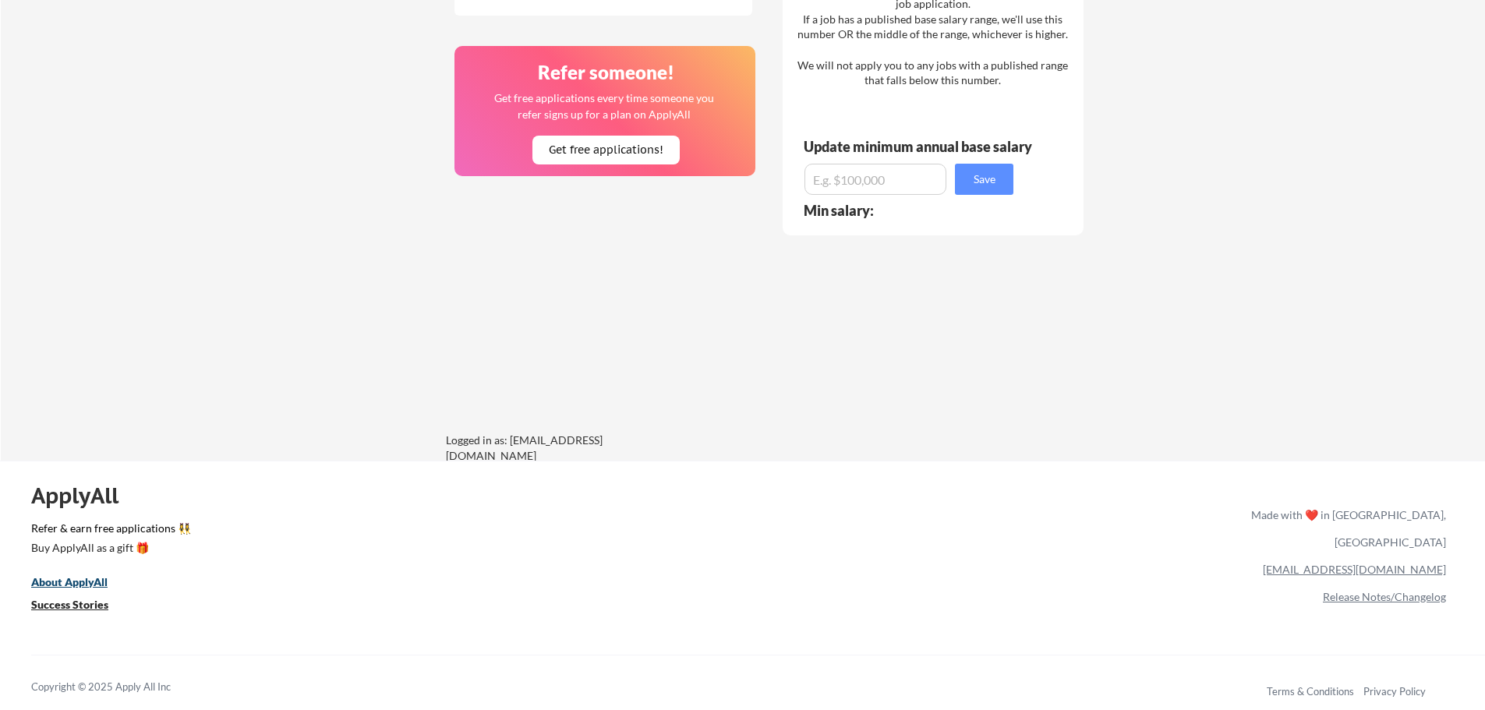
click at [85, 577] on u "About ApplyAll" at bounding box center [69, 581] width 76 height 13
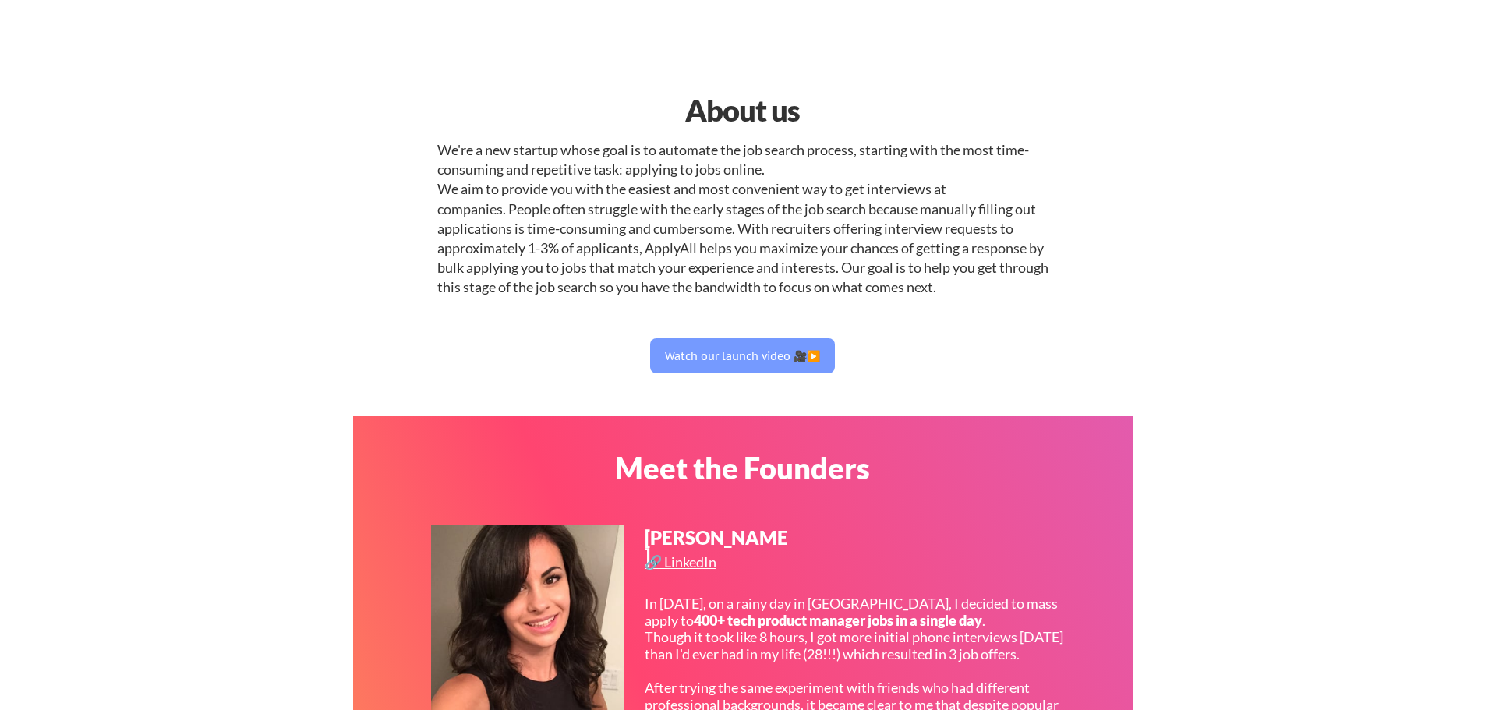
select select ""it_security""
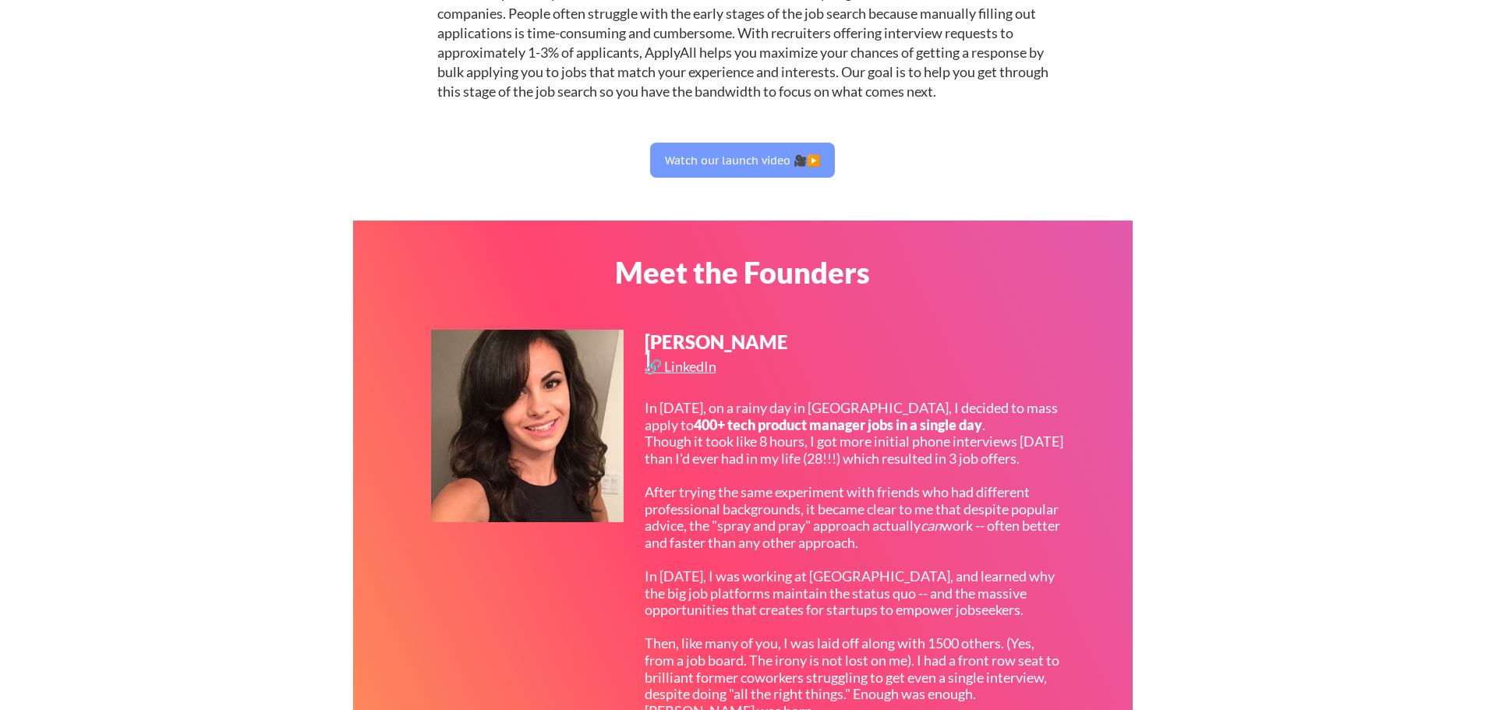
scroll to position [234, 0]
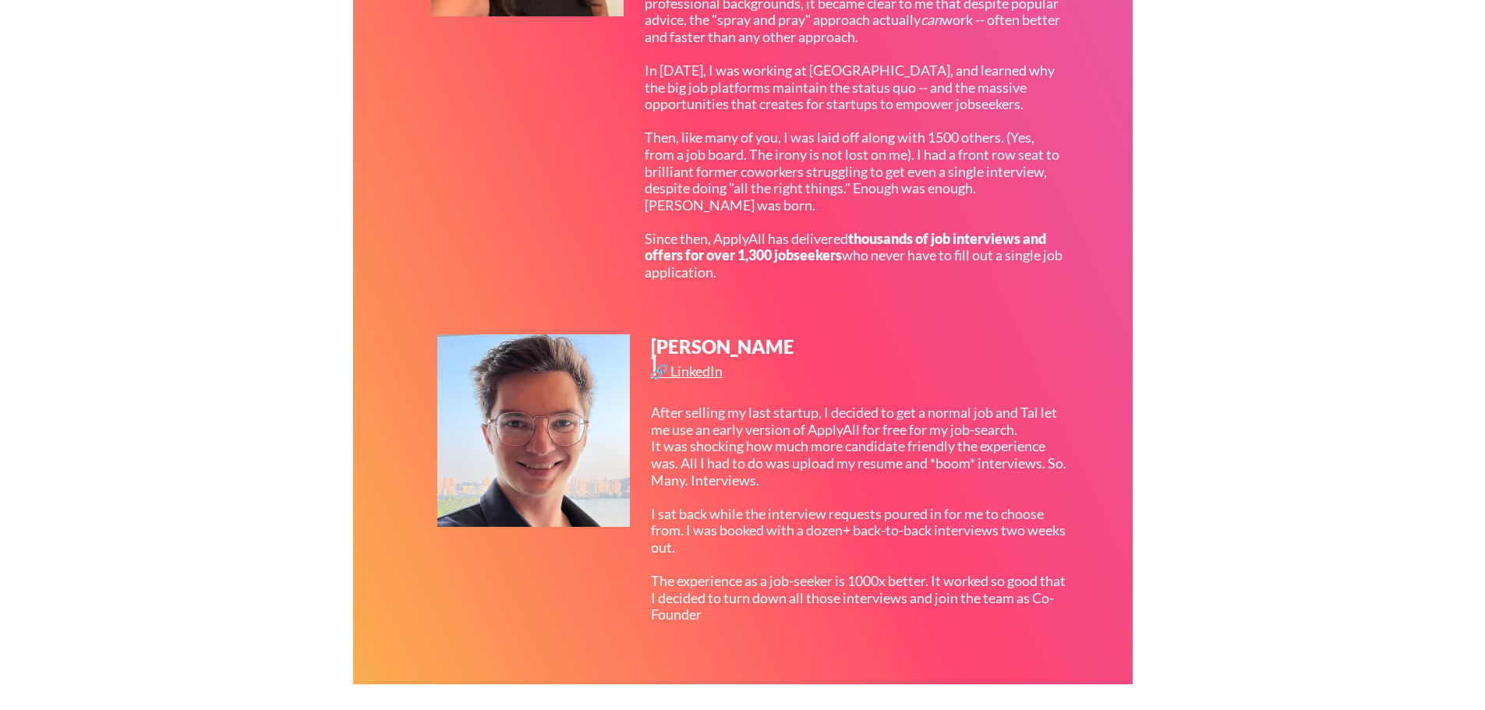
scroll to position [857, 0]
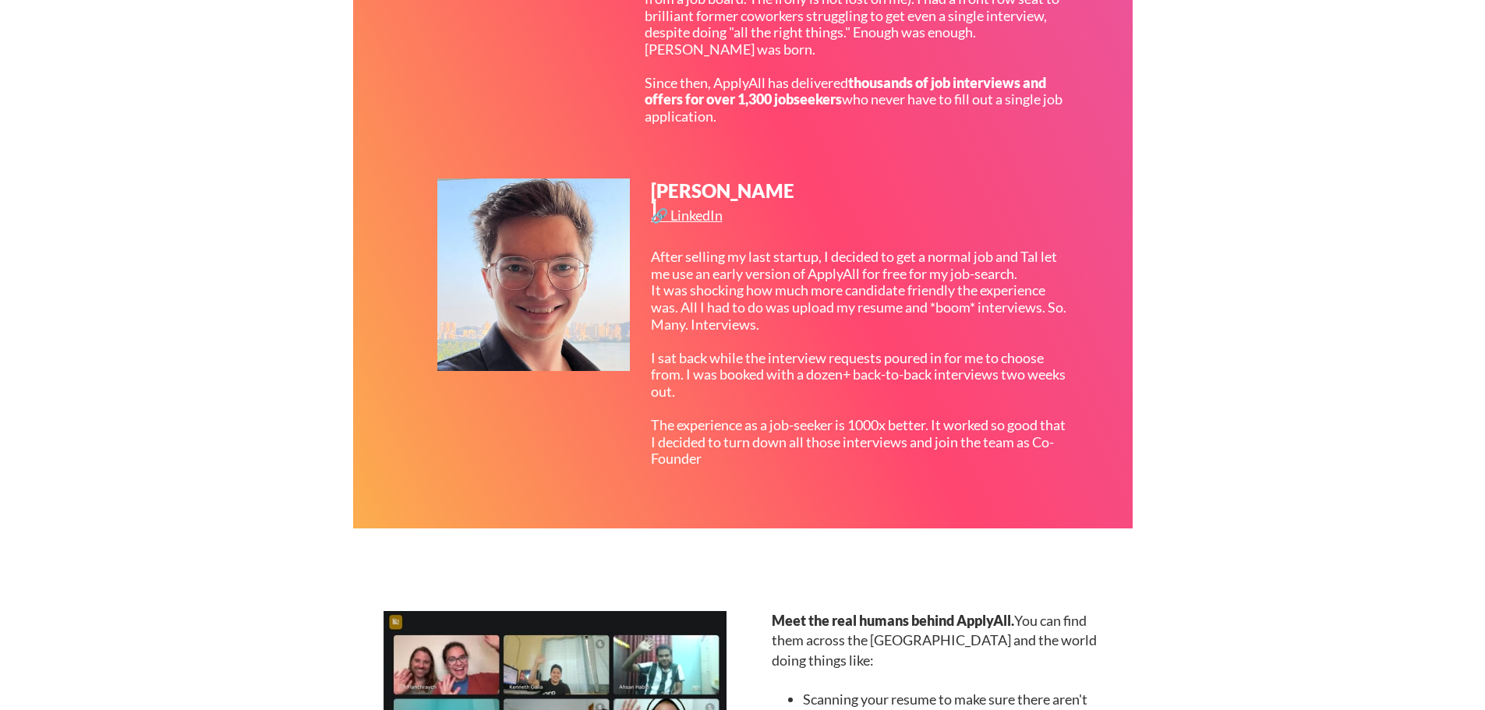
click at [1308, 347] on div "About us We're a new startup whose goal is to automate the job search process, …" at bounding box center [742, 355] width 1485 height 2425
click at [1338, 400] on div "About us We're a new startup whose goal is to automate the job search process, …" at bounding box center [742, 355] width 1485 height 2425
click at [1370, 394] on div "About us We're a new startup whose goal is to automate the job search process, …" at bounding box center [742, 355] width 1485 height 2425
click at [1342, 376] on div "About us We're a new startup whose goal is to automate the job search process, …" at bounding box center [742, 355] width 1485 height 2425
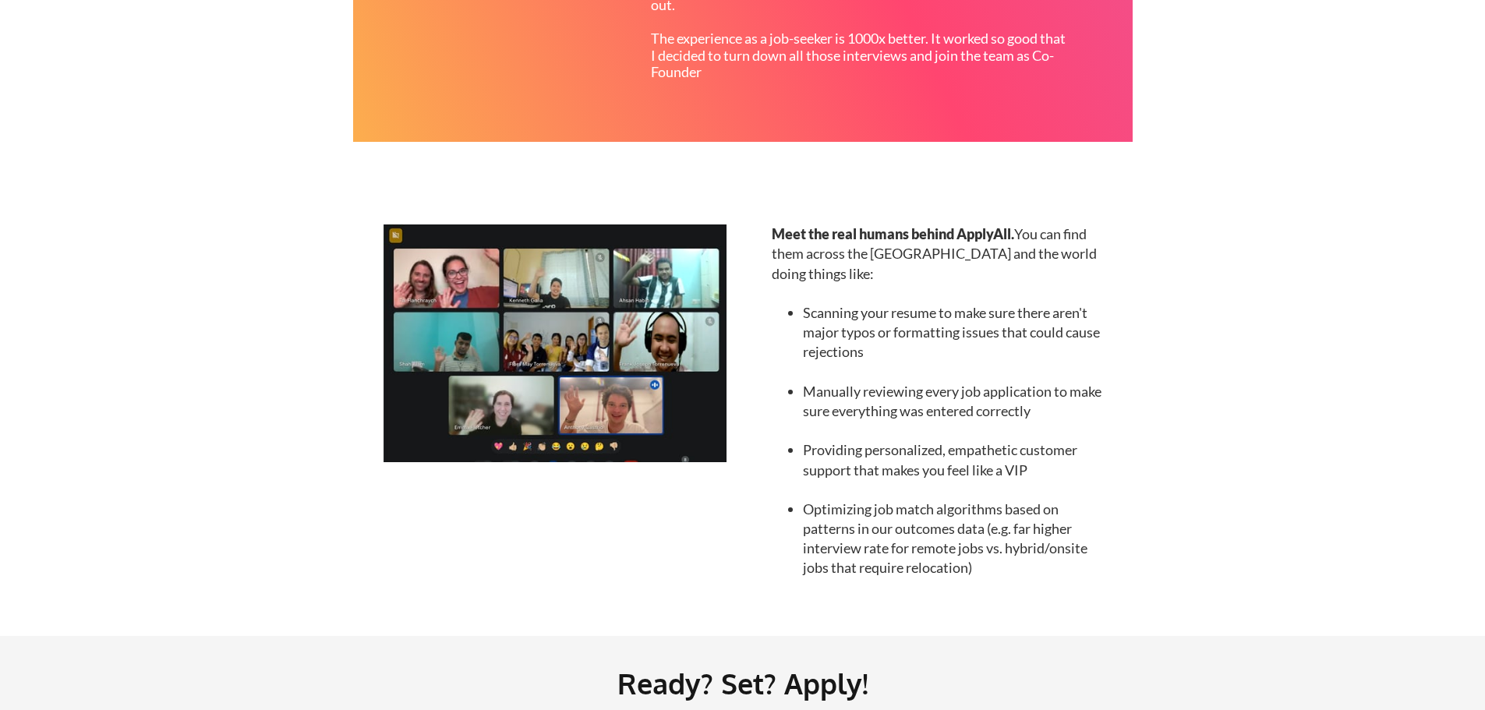
scroll to position [1247, 0]
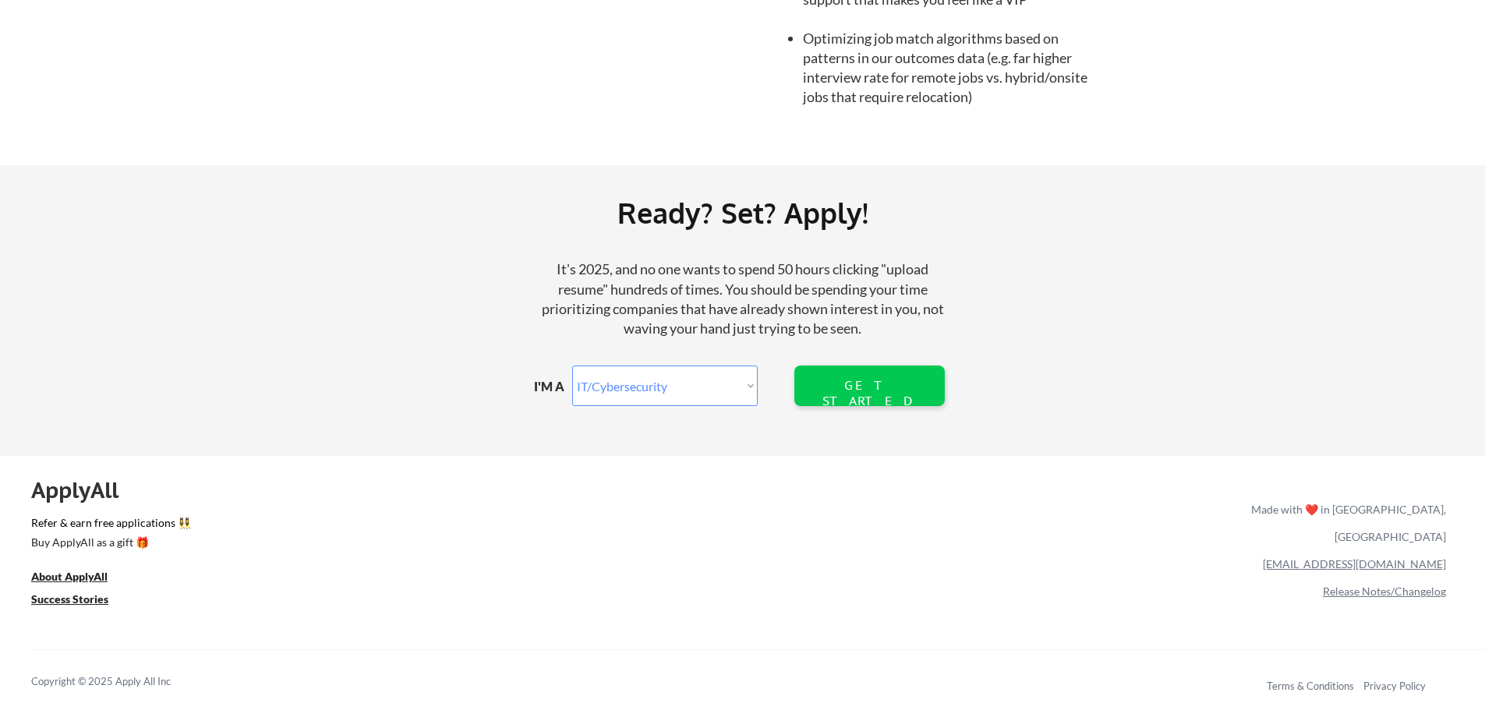
scroll to position [1715, 0]
click at [1400, 584] on link "Release Notes/Changelog" at bounding box center [1383, 590] width 123 height 13
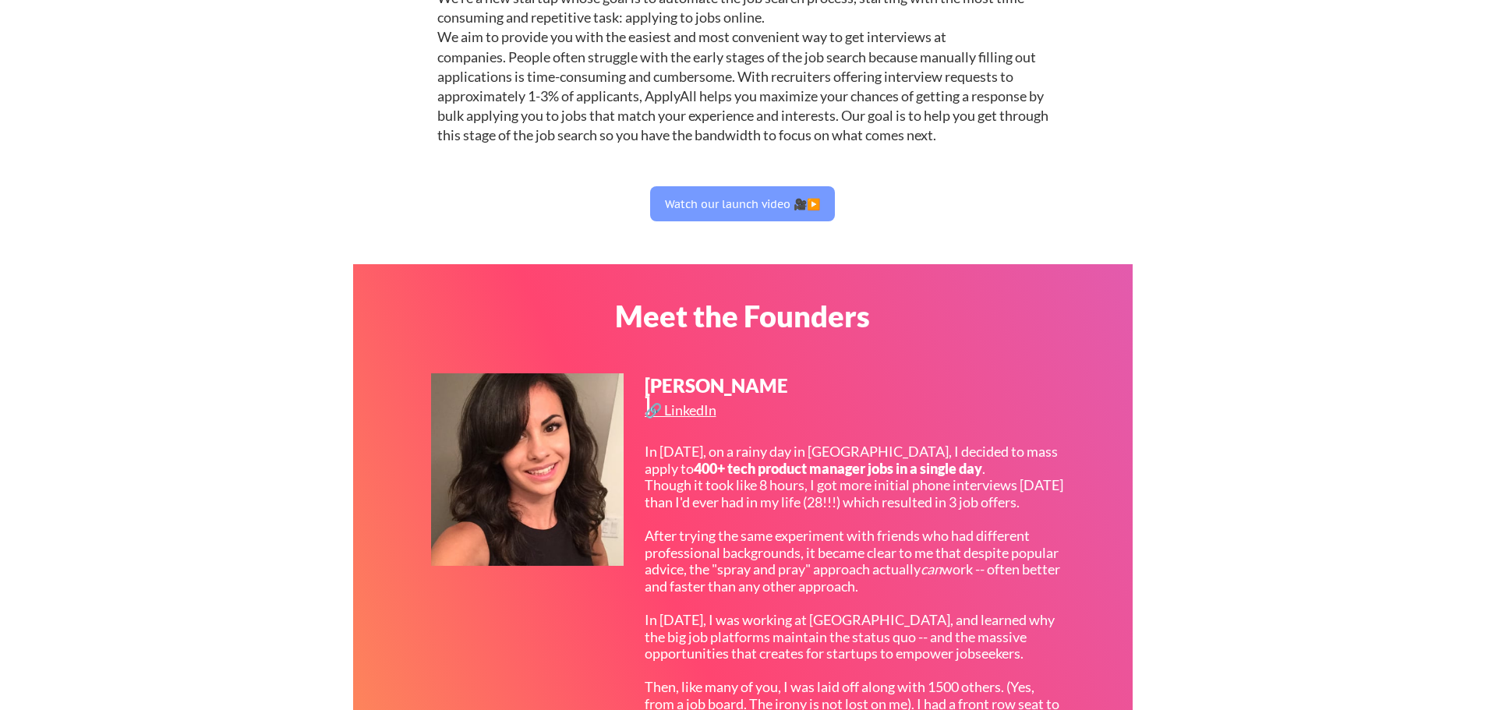
scroll to position [0, 0]
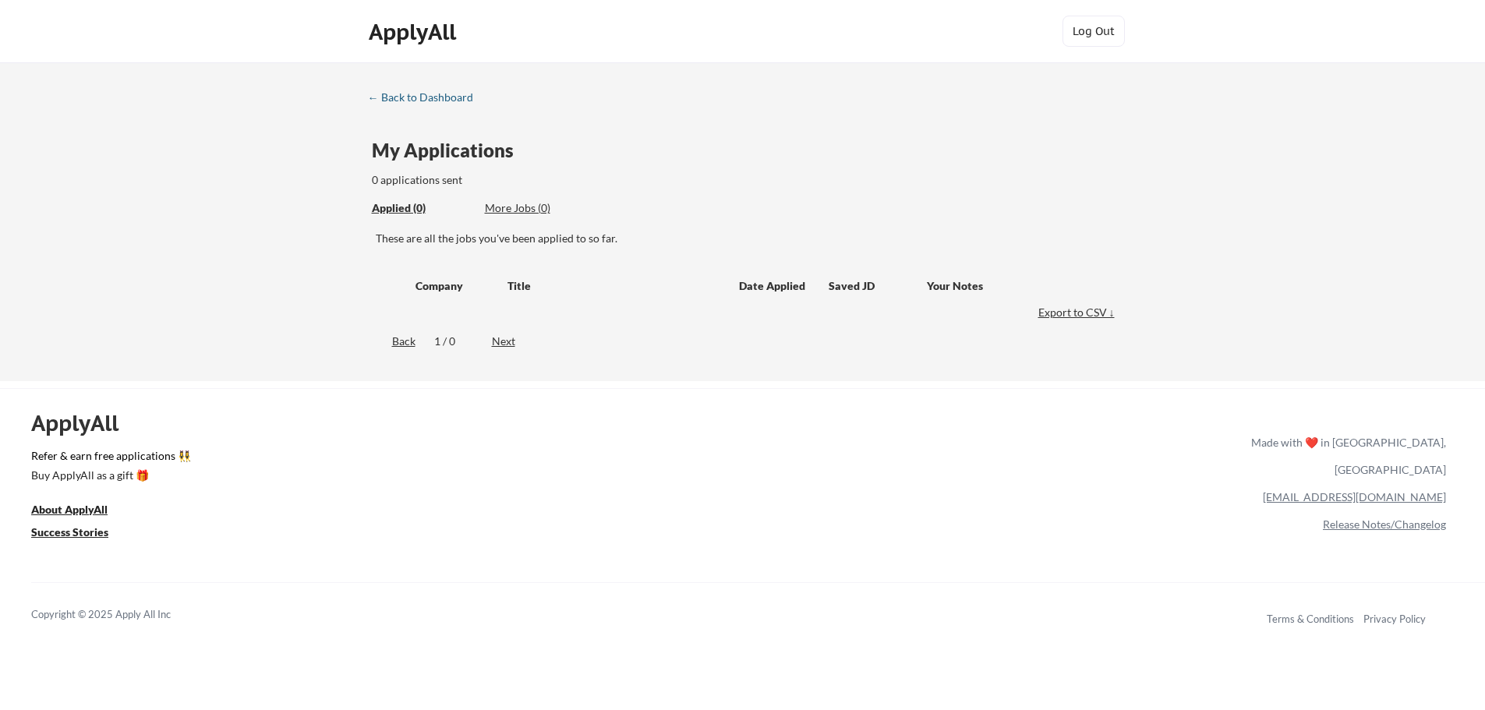
click at [436, 94] on div "← Back to Dashboard" at bounding box center [426, 97] width 117 height 11
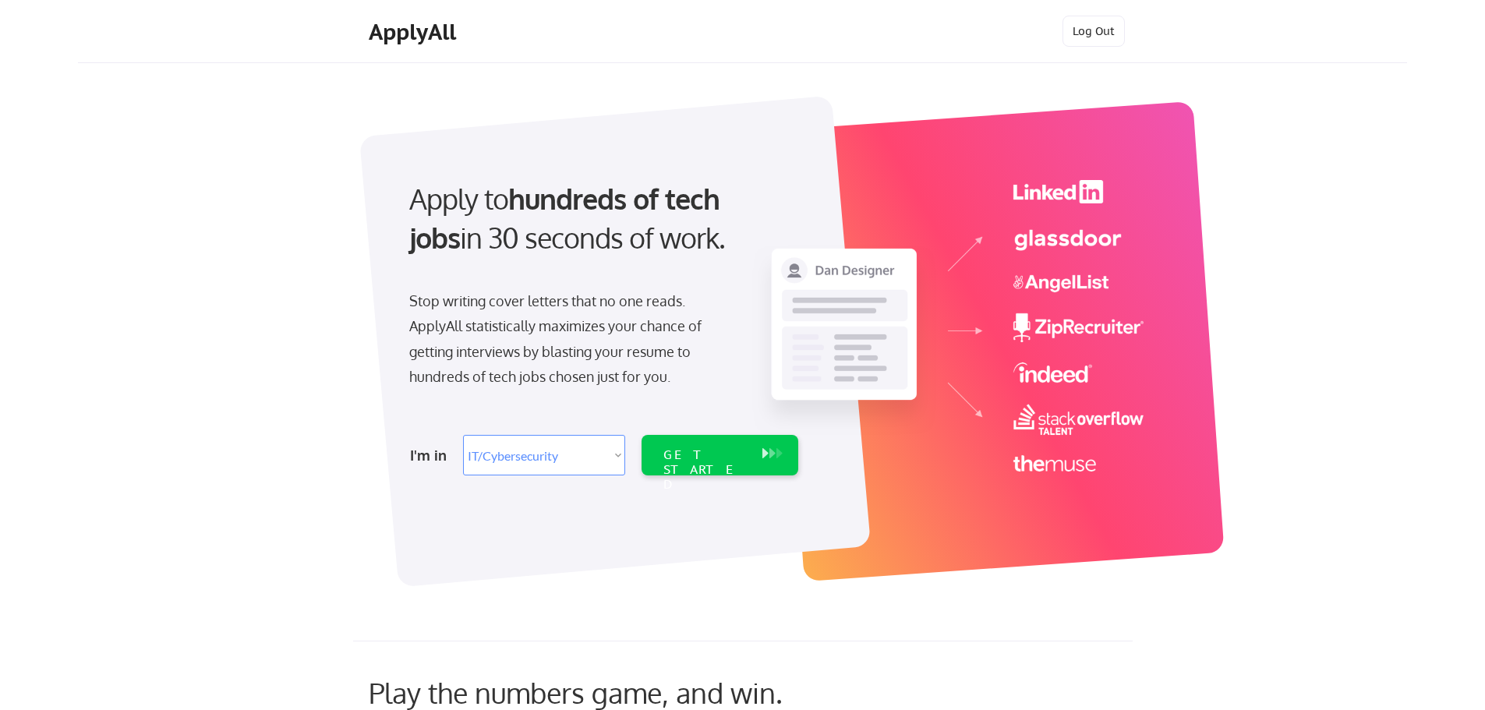
select select ""it_security""
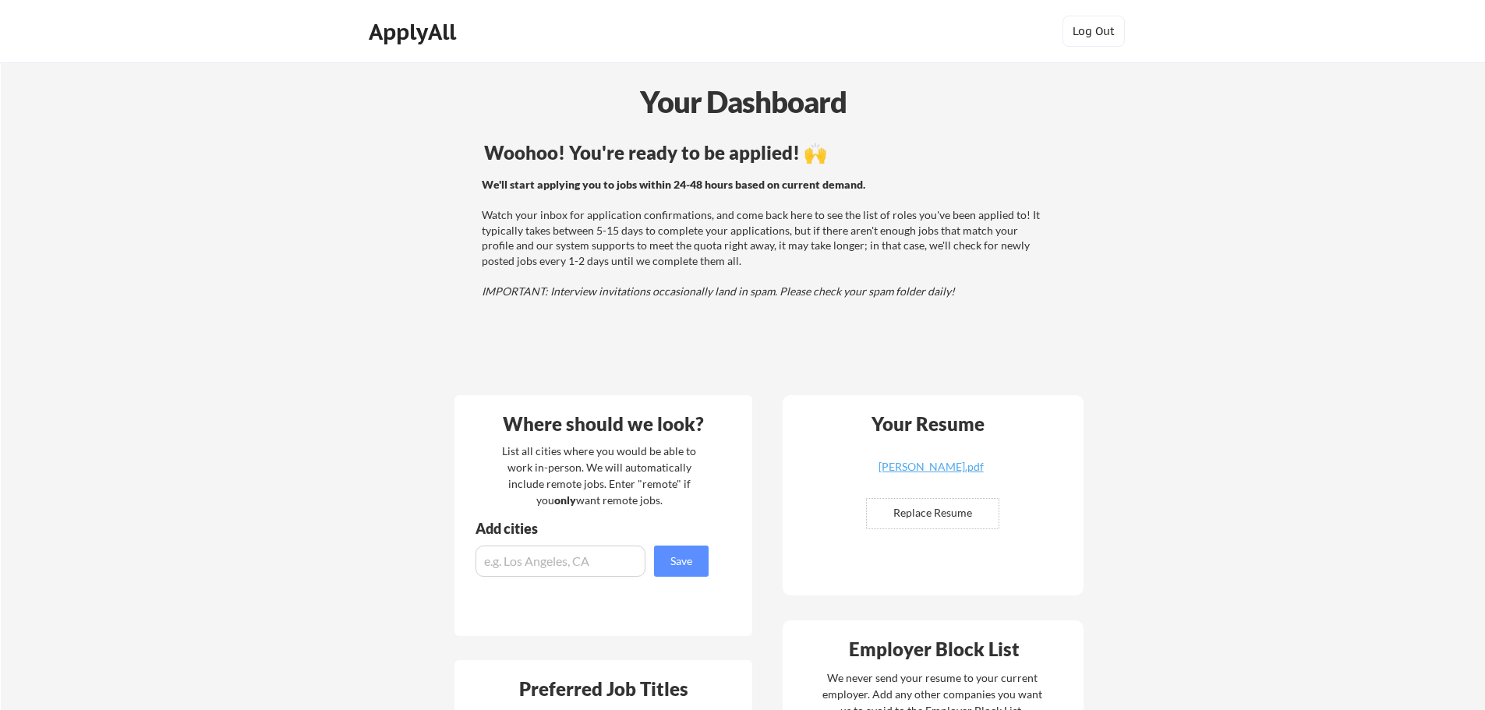
scroll to position [78, 0]
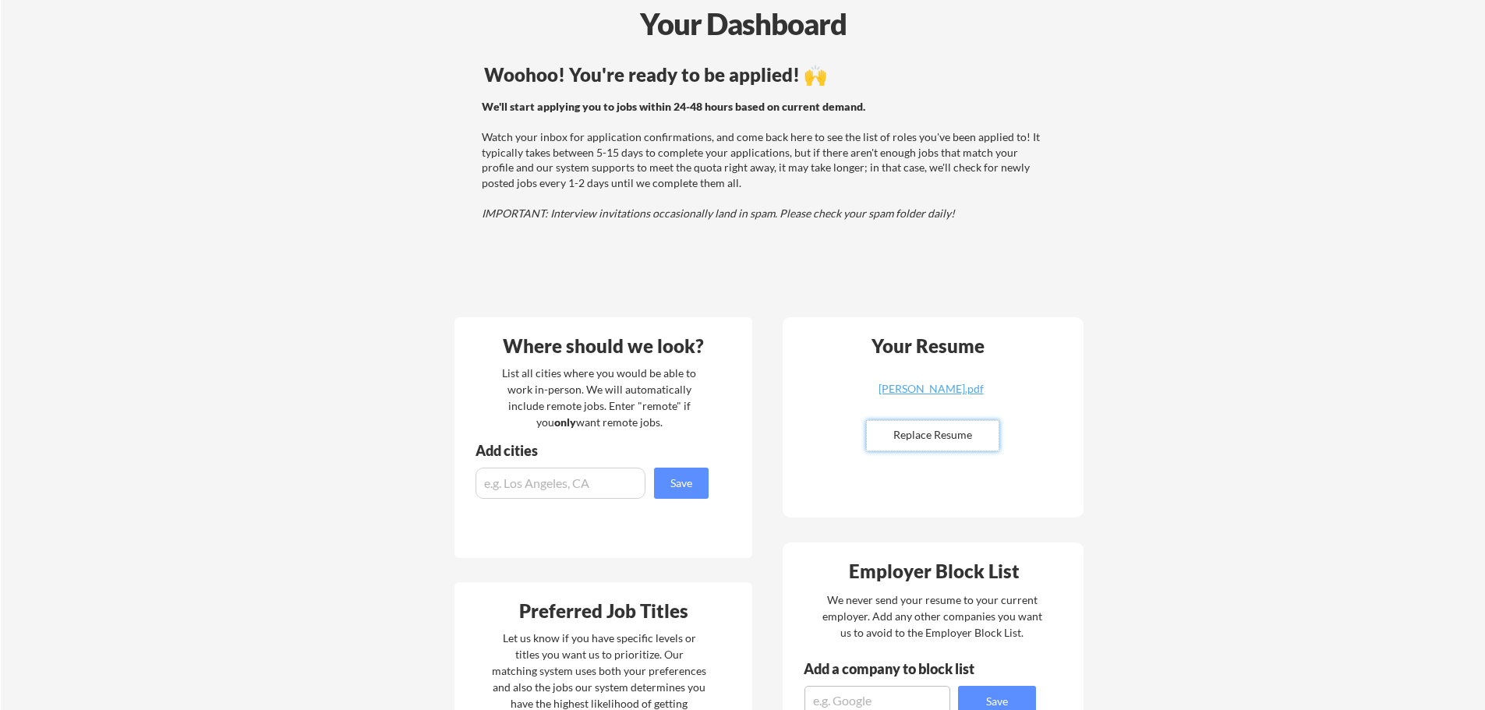
click at [941, 446] on input "file" at bounding box center [933, 436] width 132 height 30
type input "C:\fakepath\[PERSON_NAME].pdf"
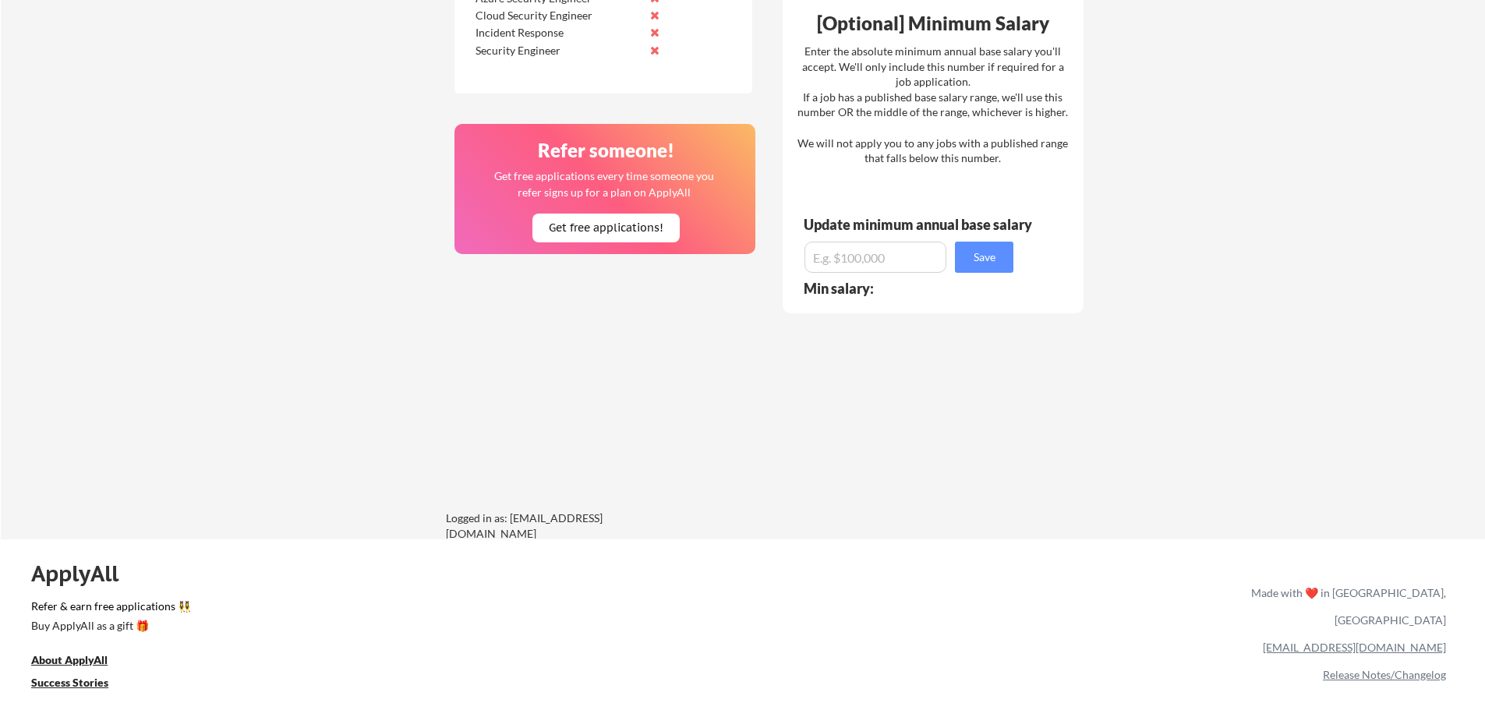
scroll to position [996, 0]
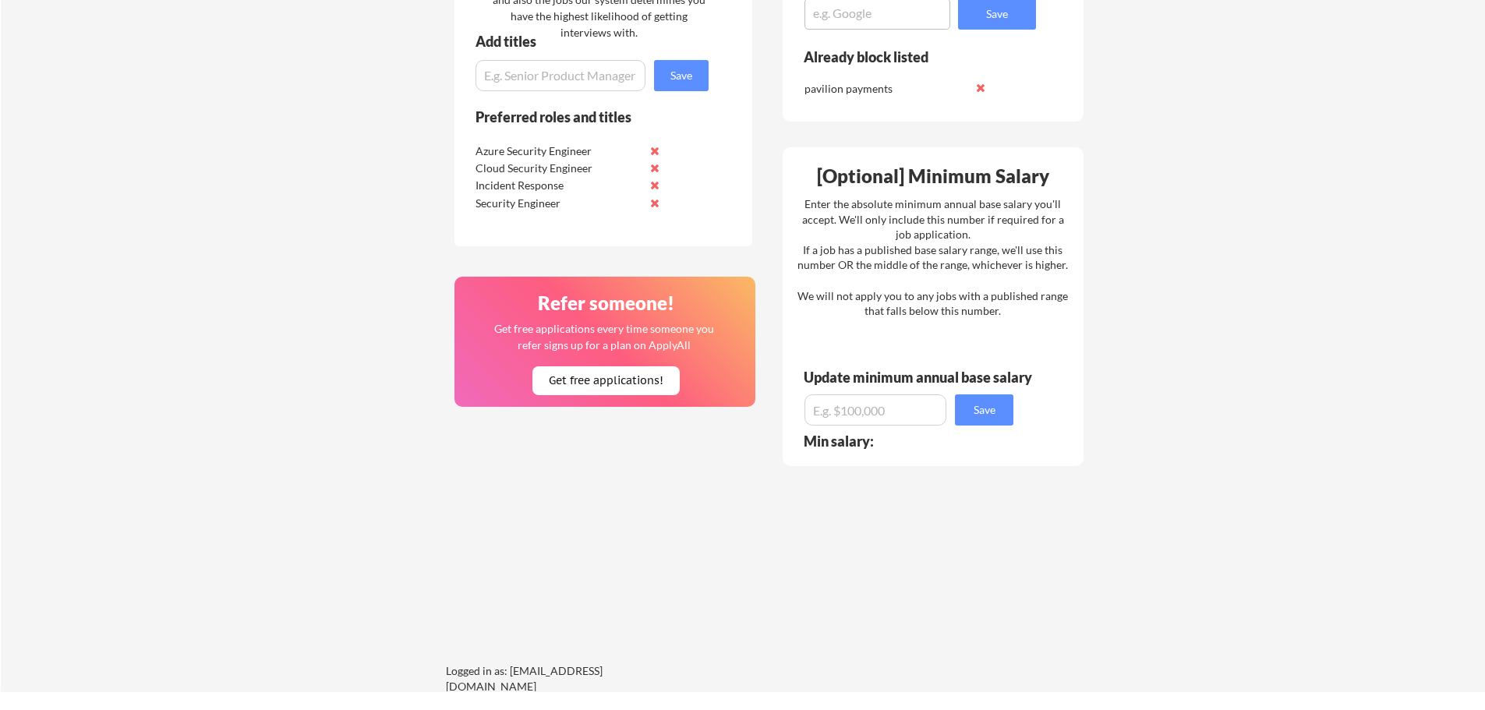
scroll to position [762, 0]
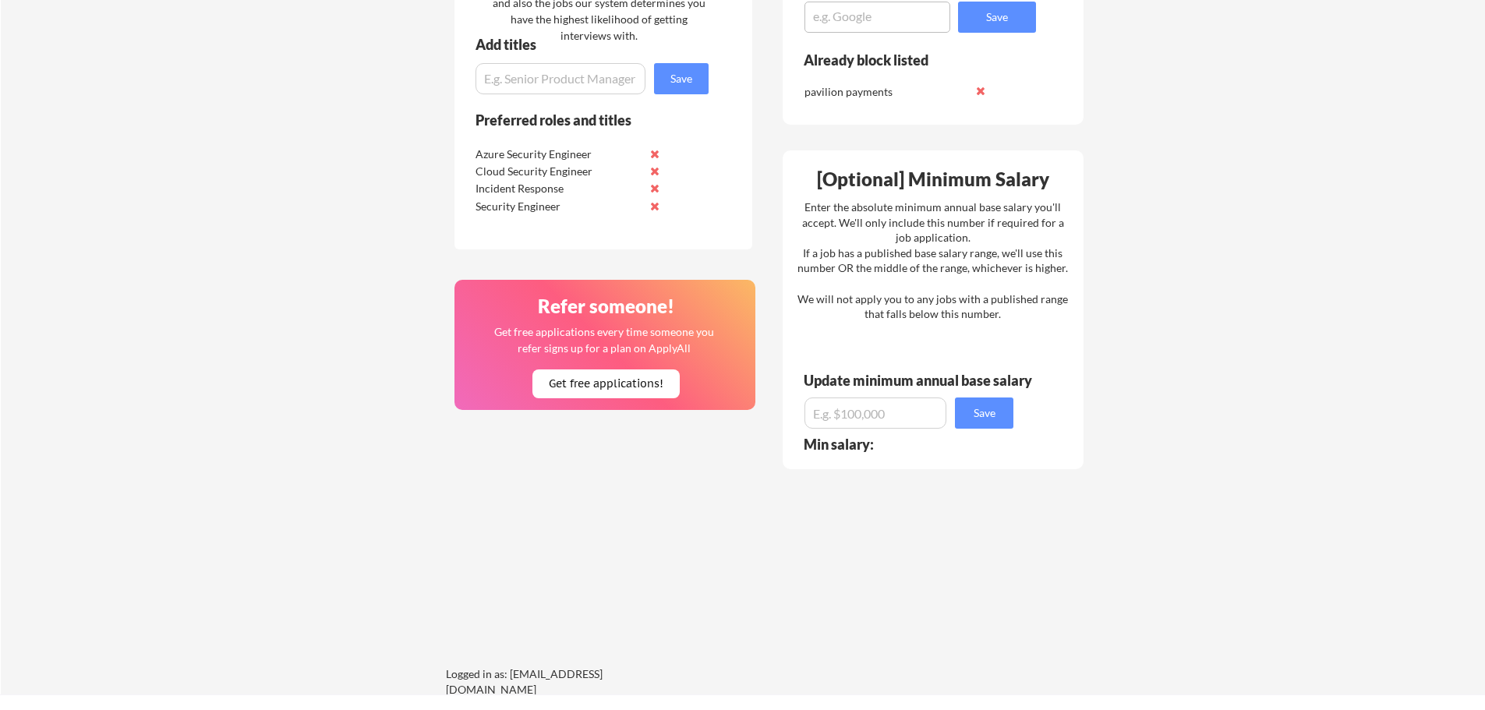
click at [922, 415] on input "input" at bounding box center [875, 412] width 142 height 31
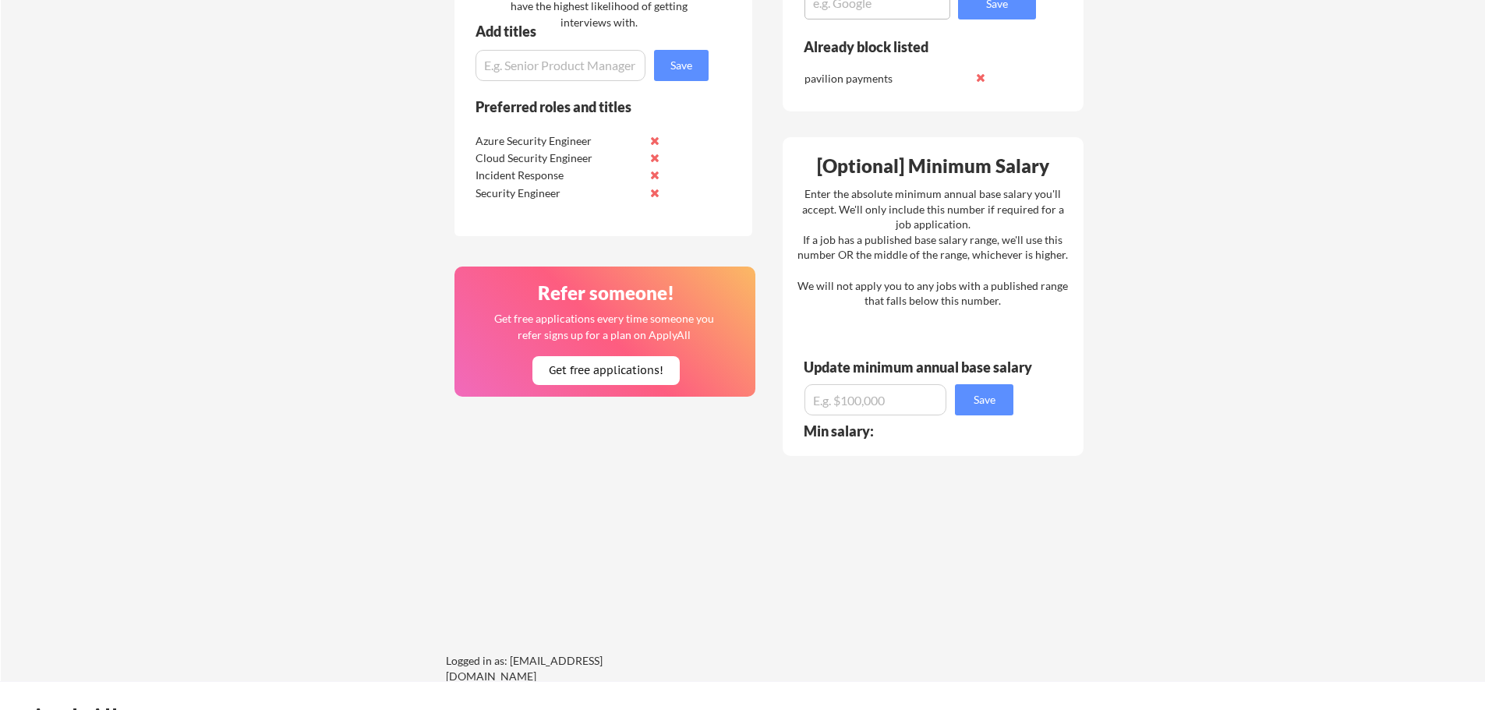
scroll to position [779, 0]
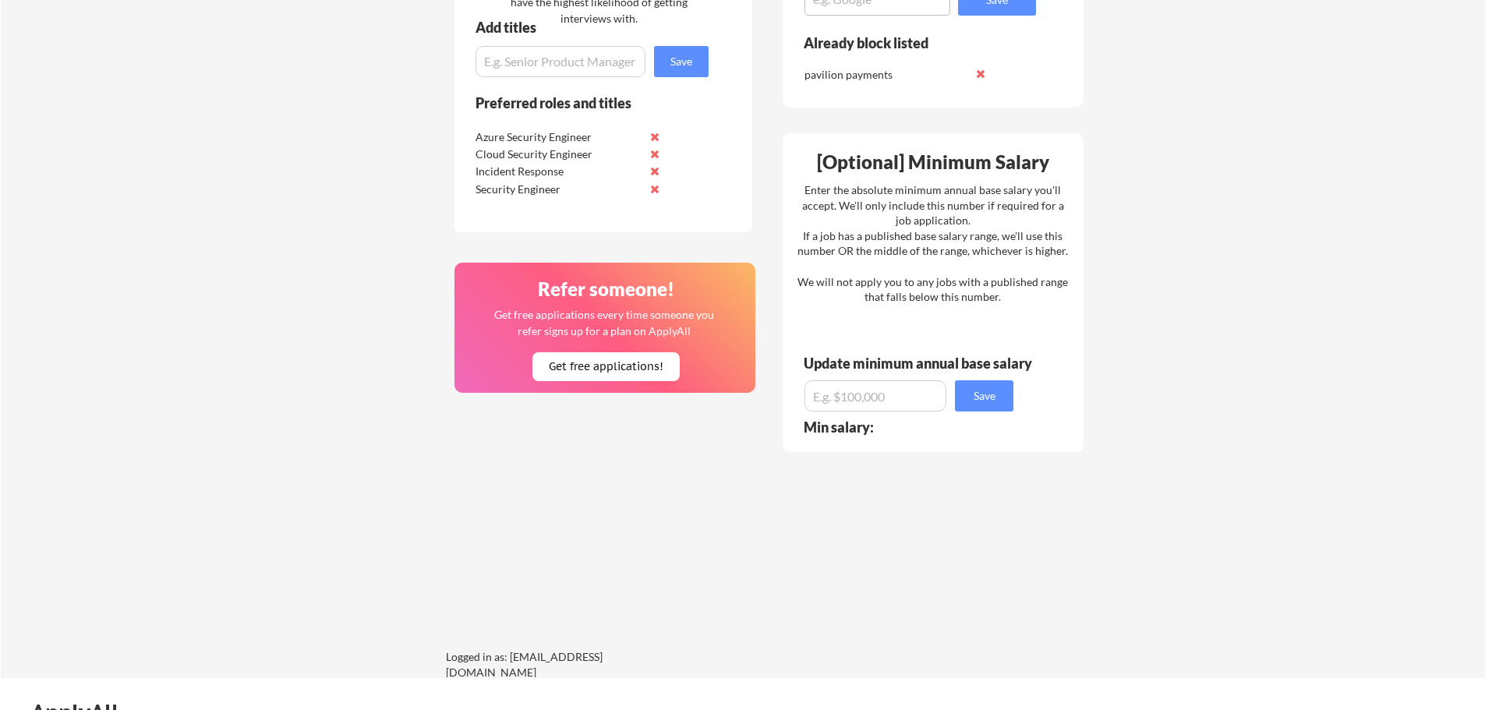
click at [910, 397] on input "input" at bounding box center [875, 395] width 142 height 31
type input "$90,000"
click at [994, 415] on div "[Optional] Minimum Salary Enter the absolute minimum annual base salary you'll …" at bounding box center [932, 292] width 301 height 319
click at [986, 394] on button "Save" at bounding box center [984, 395] width 58 height 31
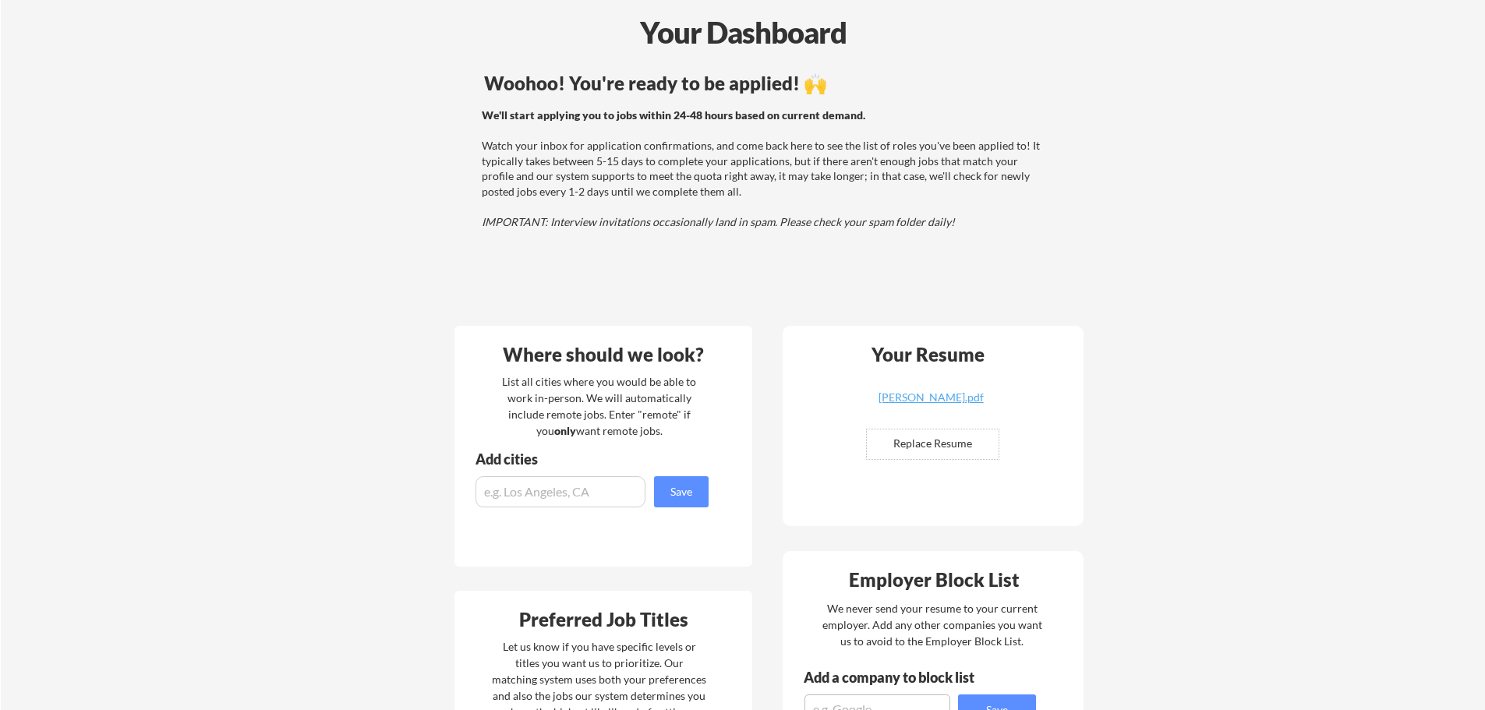
scroll to position [0, 0]
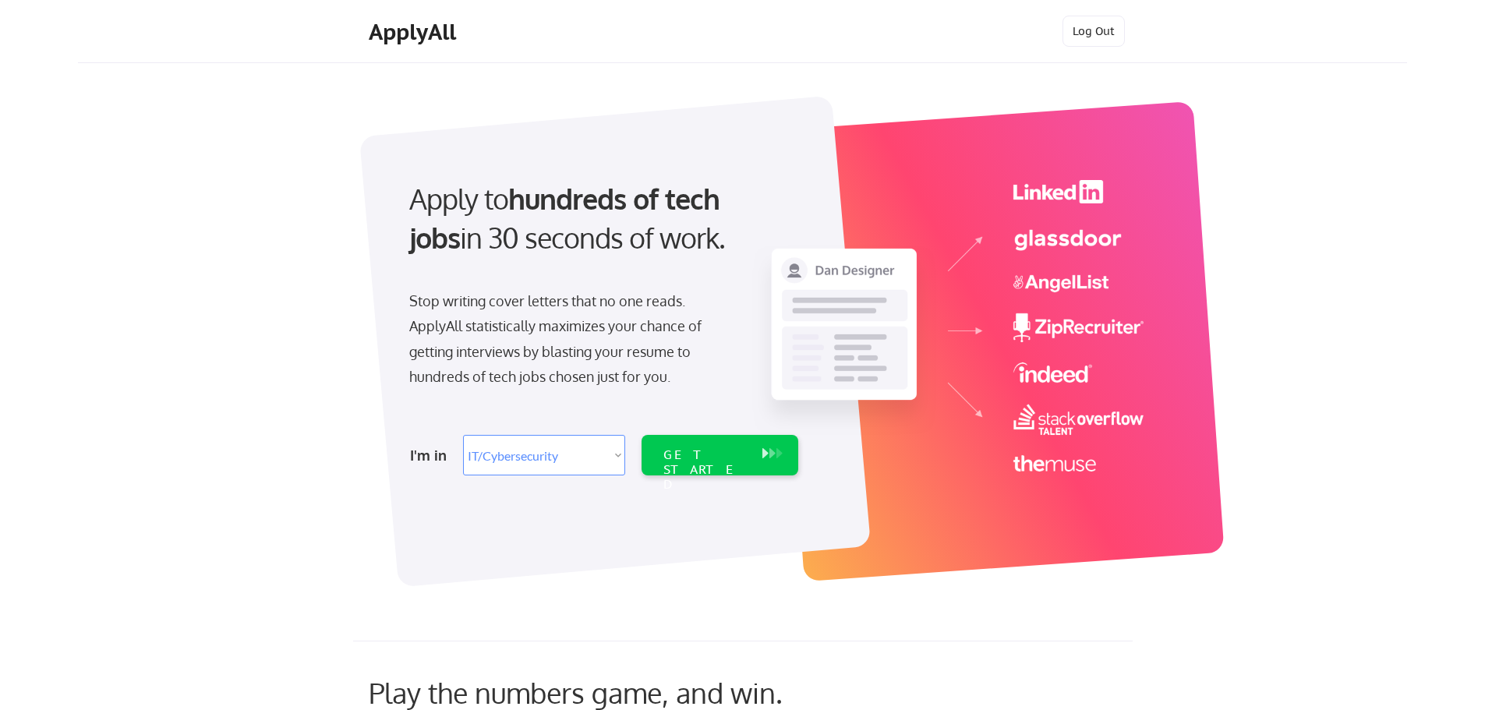
select select ""it_security""
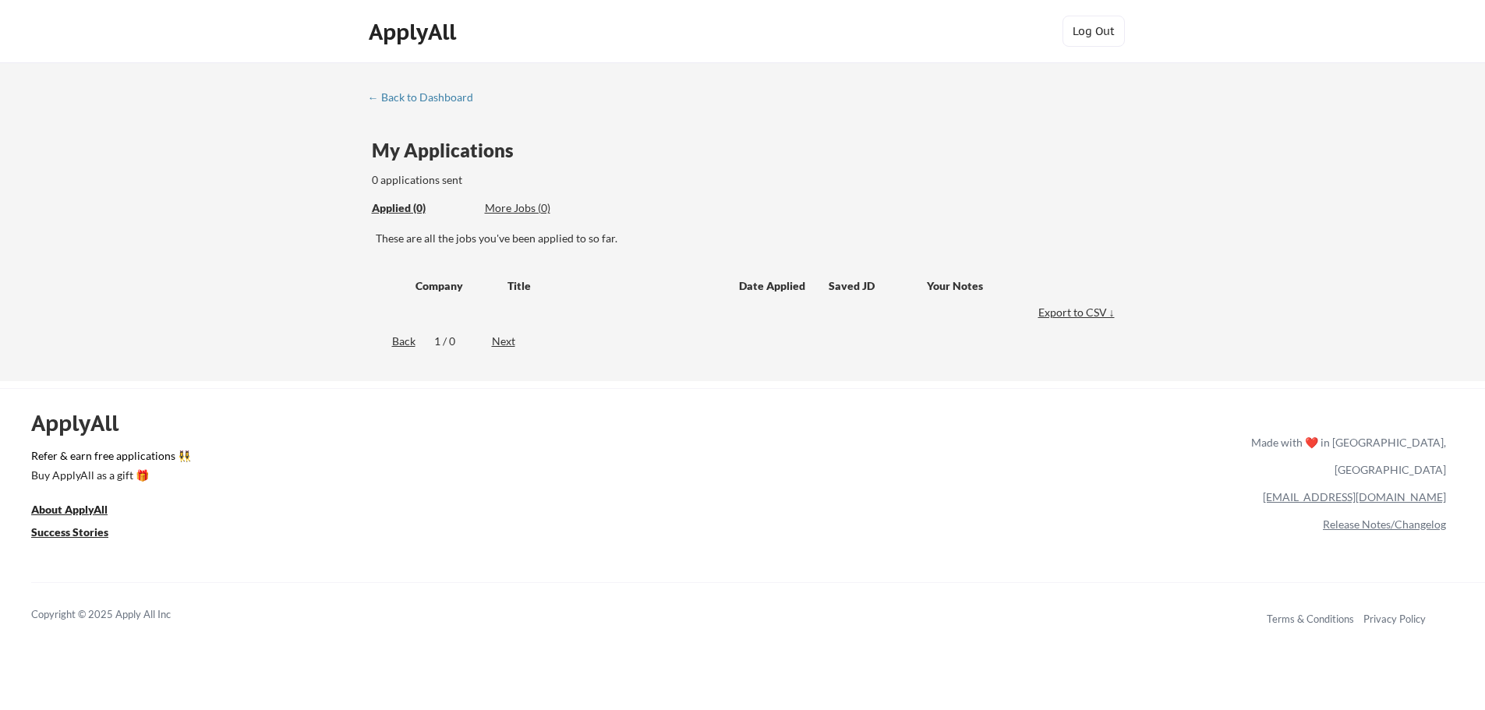
click at [534, 209] on div "More Jobs (0)" at bounding box center [542, 208] width 115 height 16
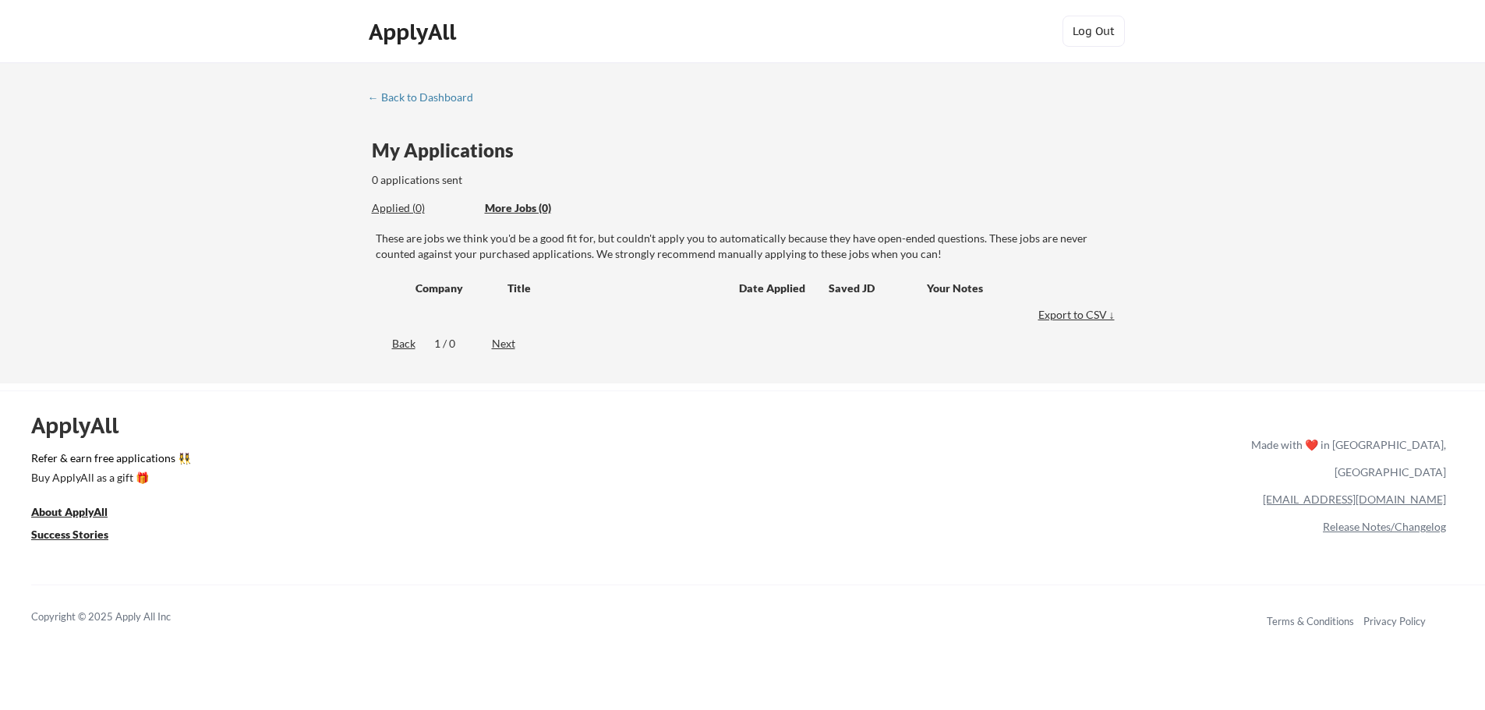
click at [409, 212] on div "Applied (0)" at bounding box center [422, 208] width 101 height 16
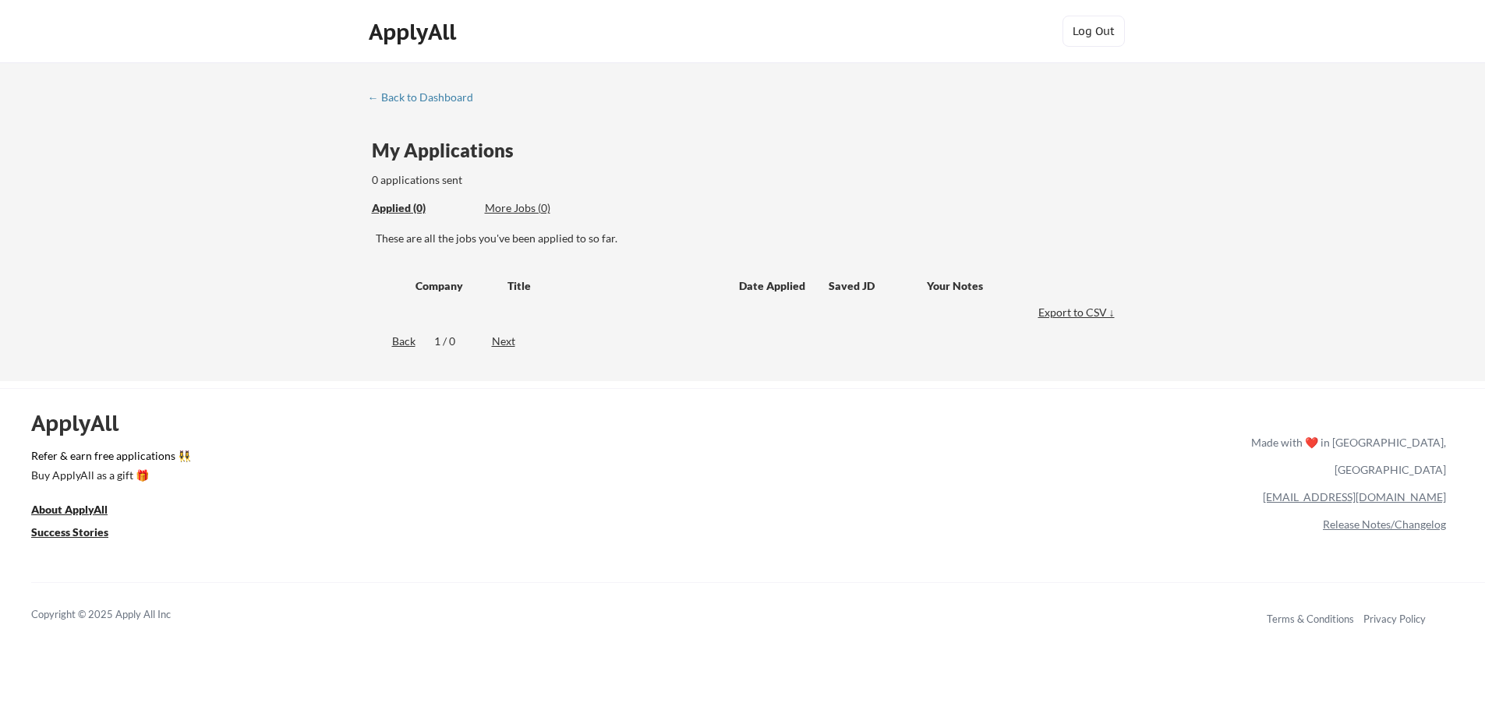
click at [437, 36] on div "ApplyAll" at bounding box center [415, 32] width 92 height 26
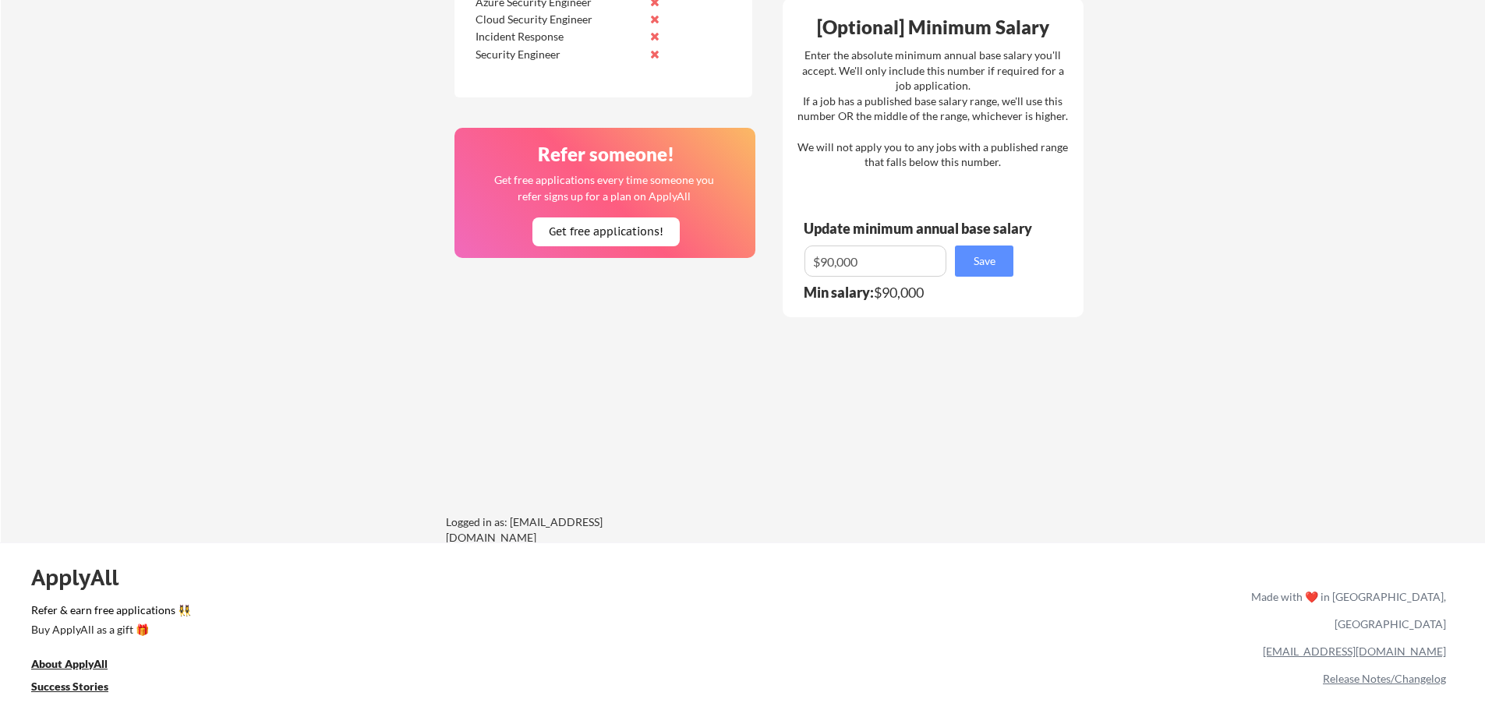
scroll to position [996, 0]
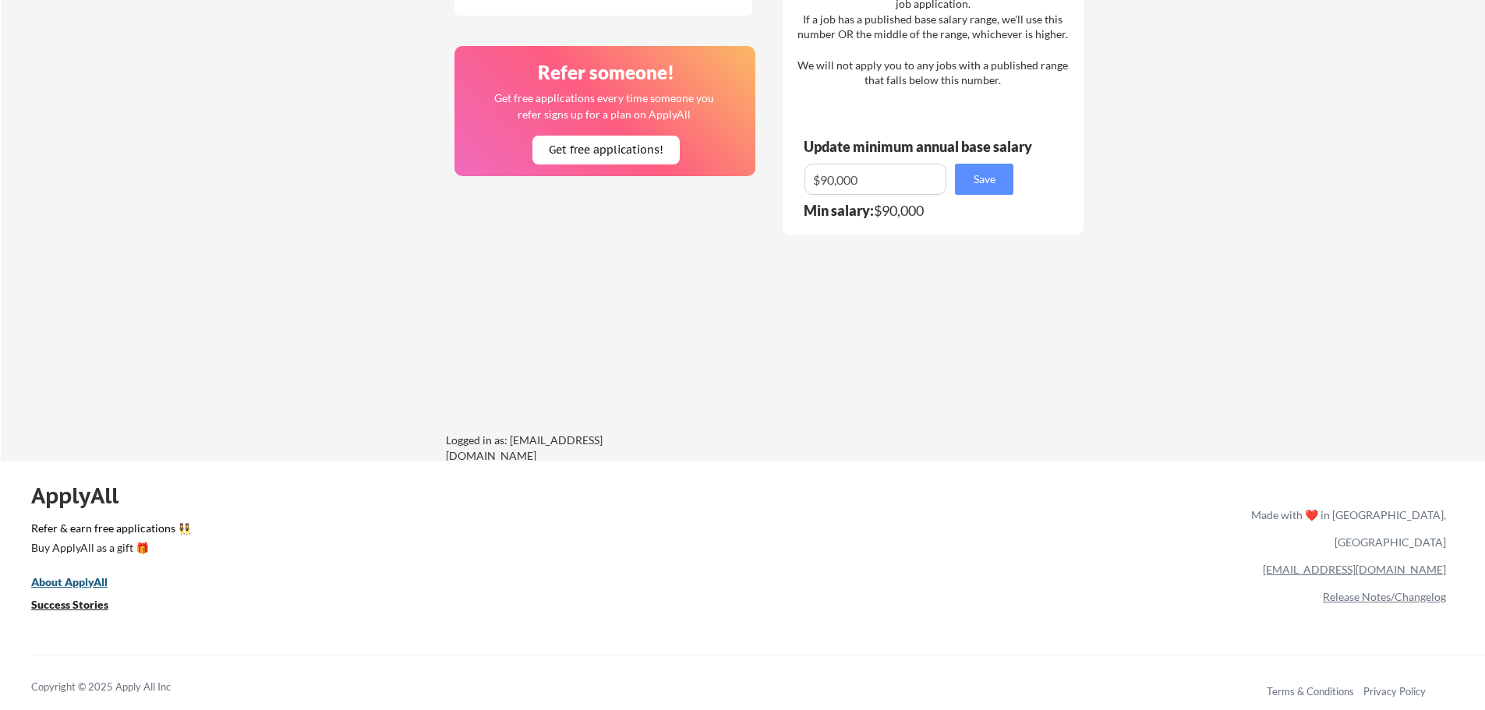
click at [65, 580] on u "About ApplyAll" at bounding box center [69, 581] width 76 height 13
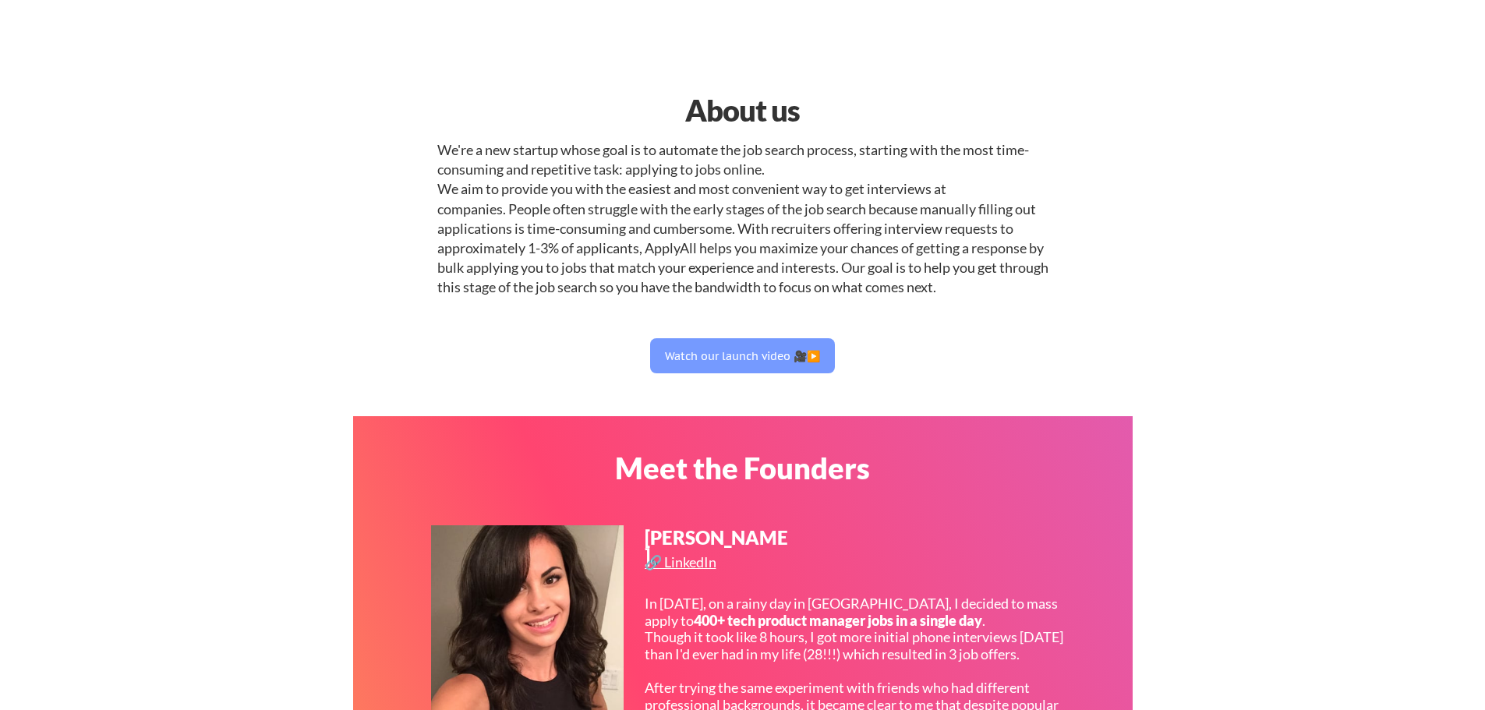
select select ""it_security""
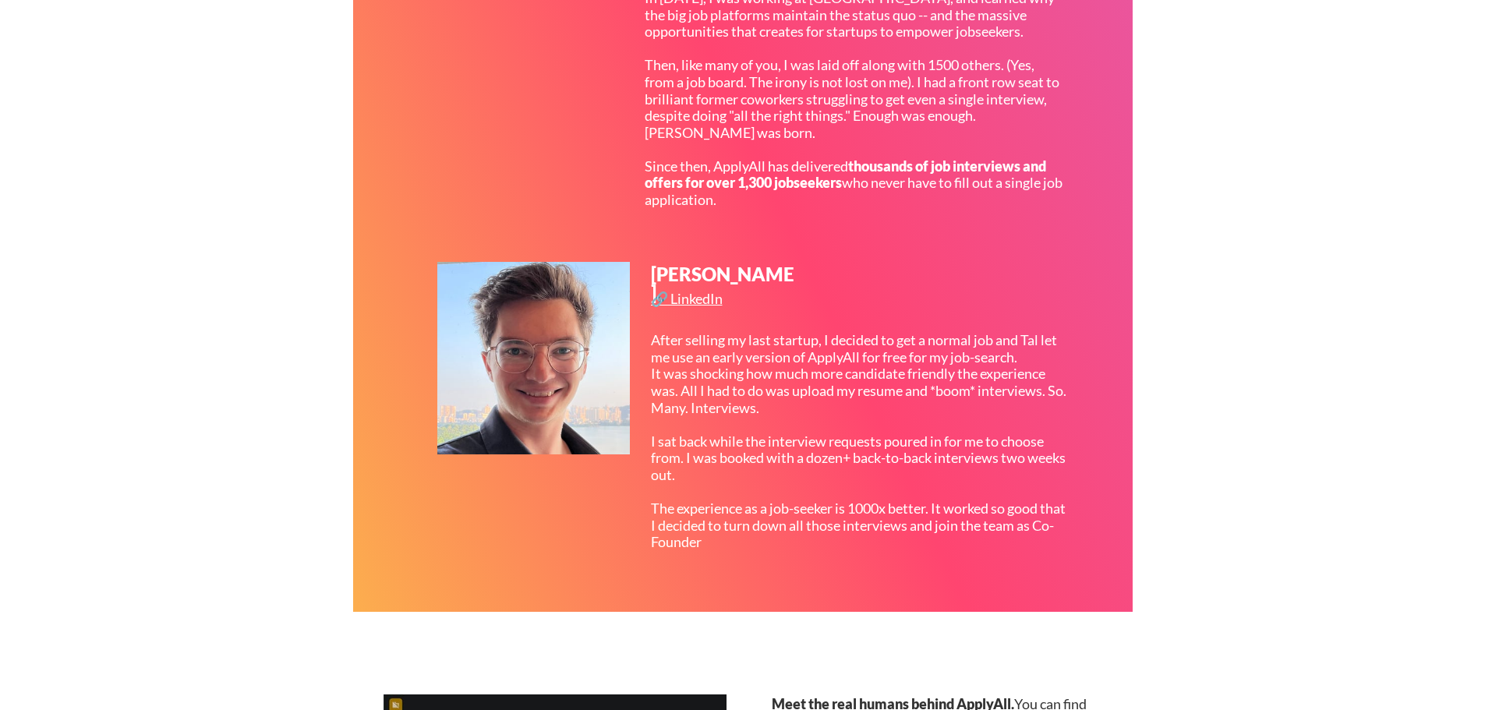
scroll to position [857, 0]
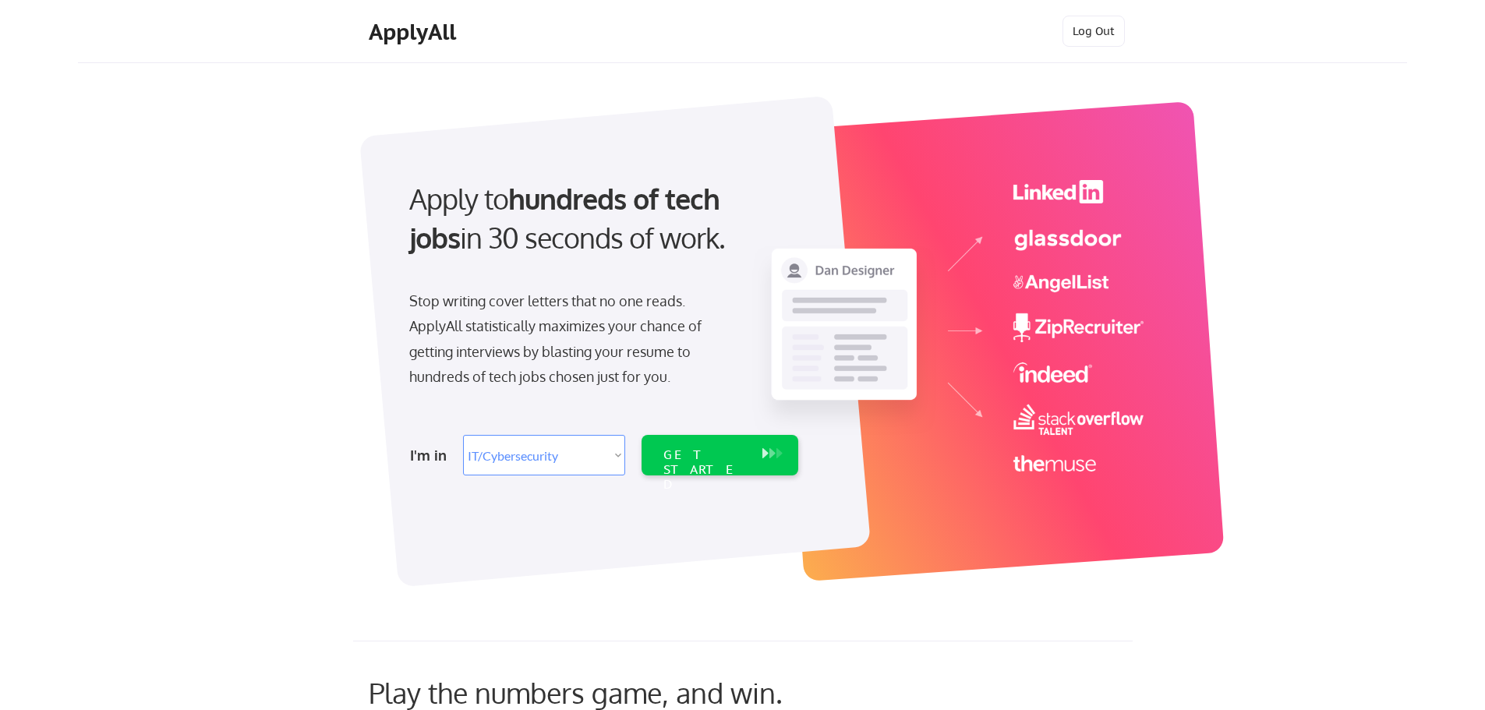
select select ""it_security""
